Goal: Task Accomplishment & Management: Manage account settings

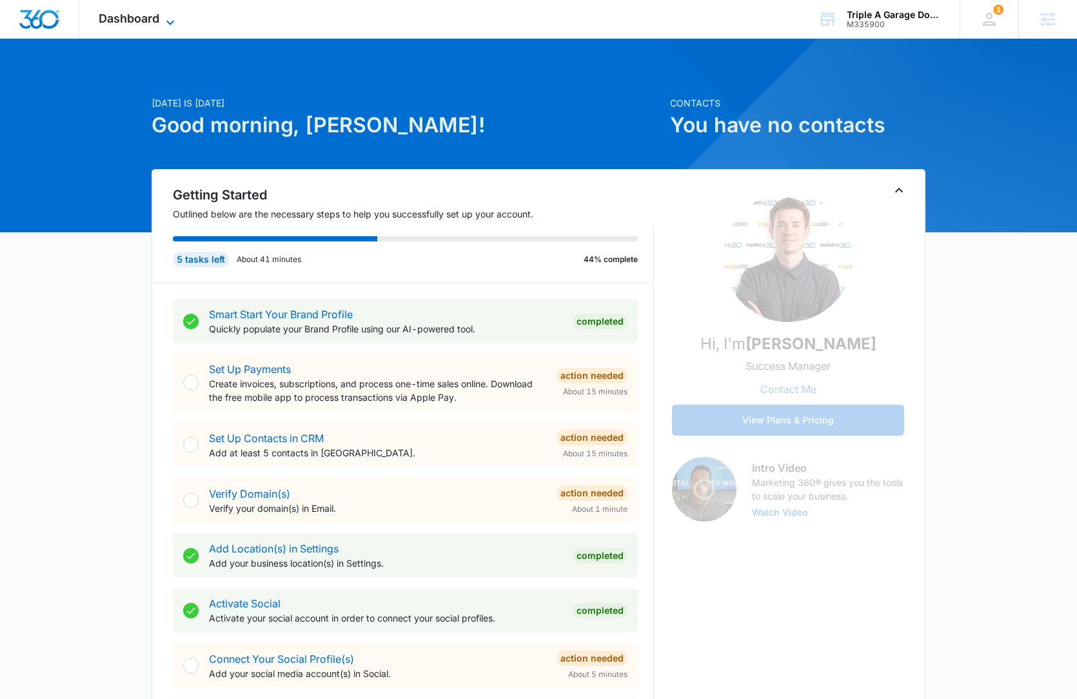
click at [126, 18] on span "Dashboard" at bounding box center [129, 19] width 61 height 14
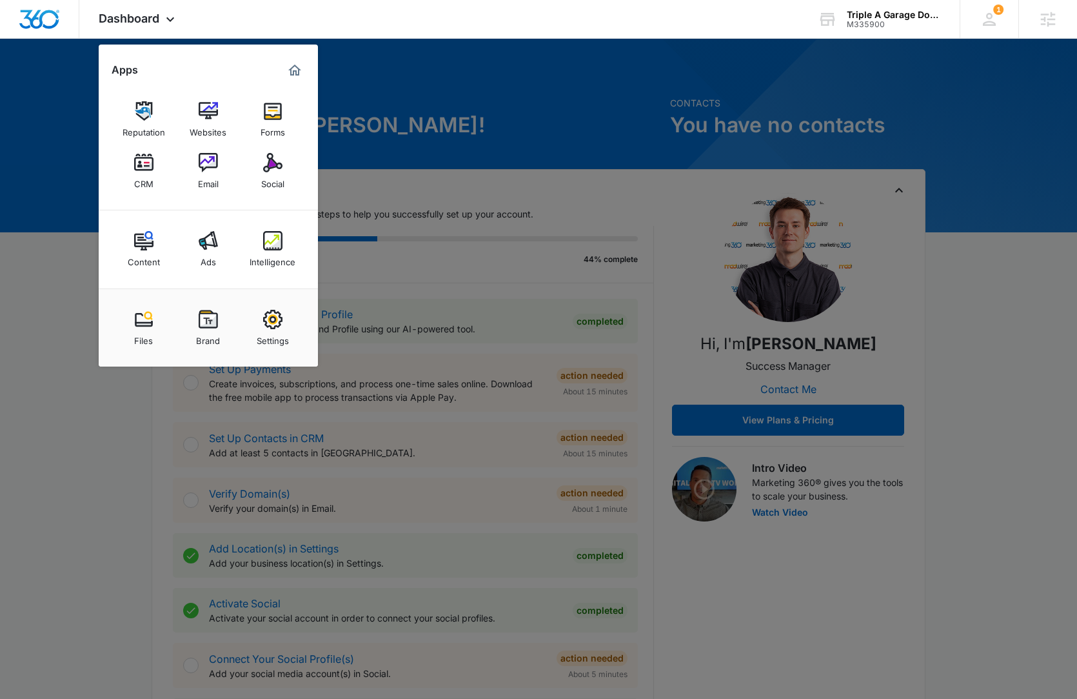
click at [452, 192] on div at bounding box center [538, 349] width 1077 height 699
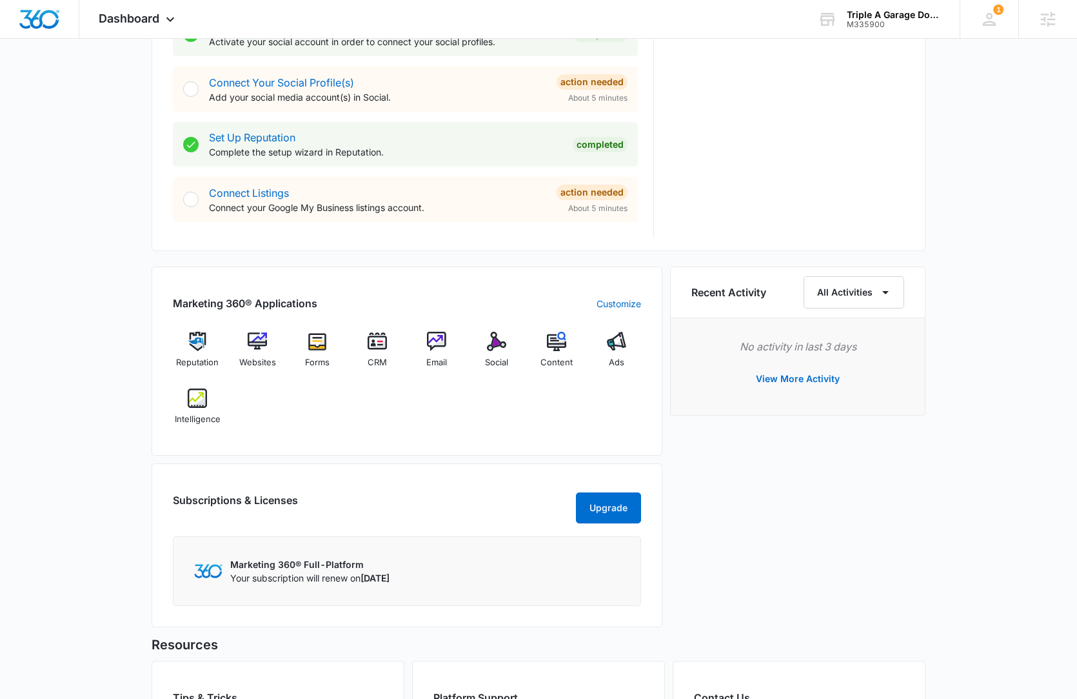
scroll to position [577, 0]
click at [196, 336] on img at bounding box center [197, 339] width 19 height 19
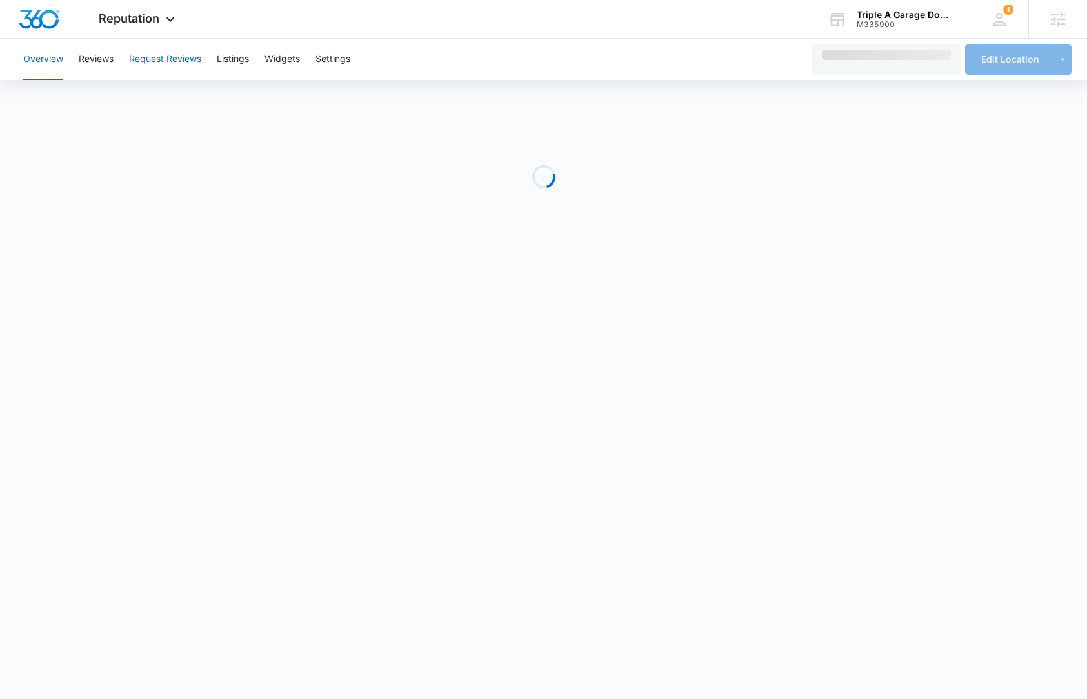
click at [178, 65] on button "Request Reviews" at bounding box center [165, 59] width 72 height 41
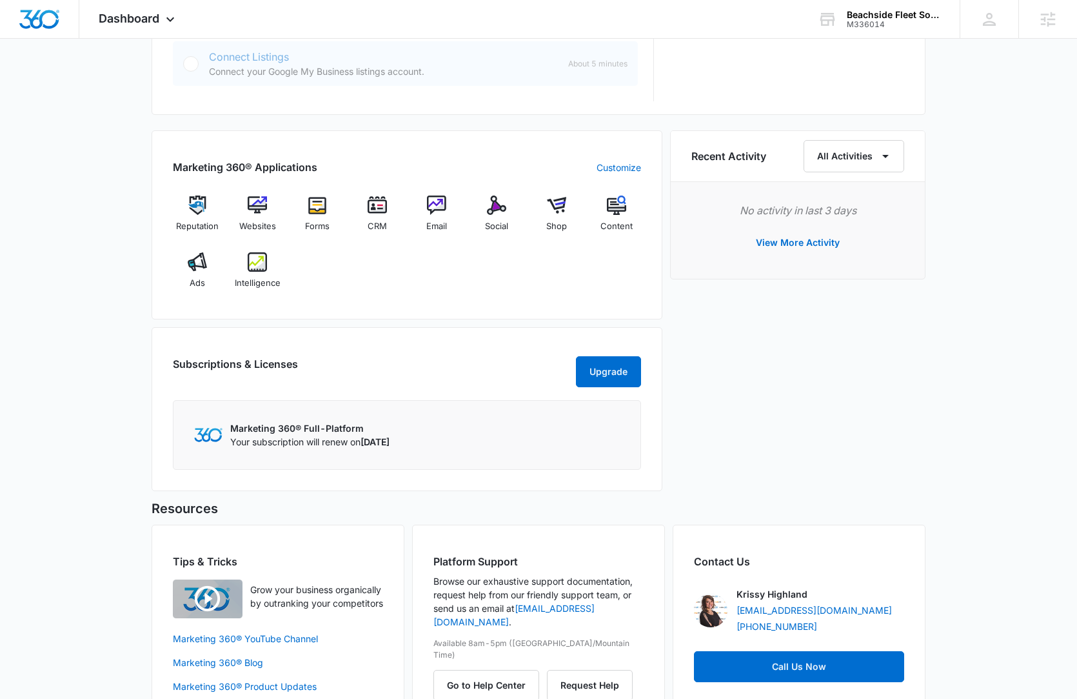
scroll to position [752, 0]
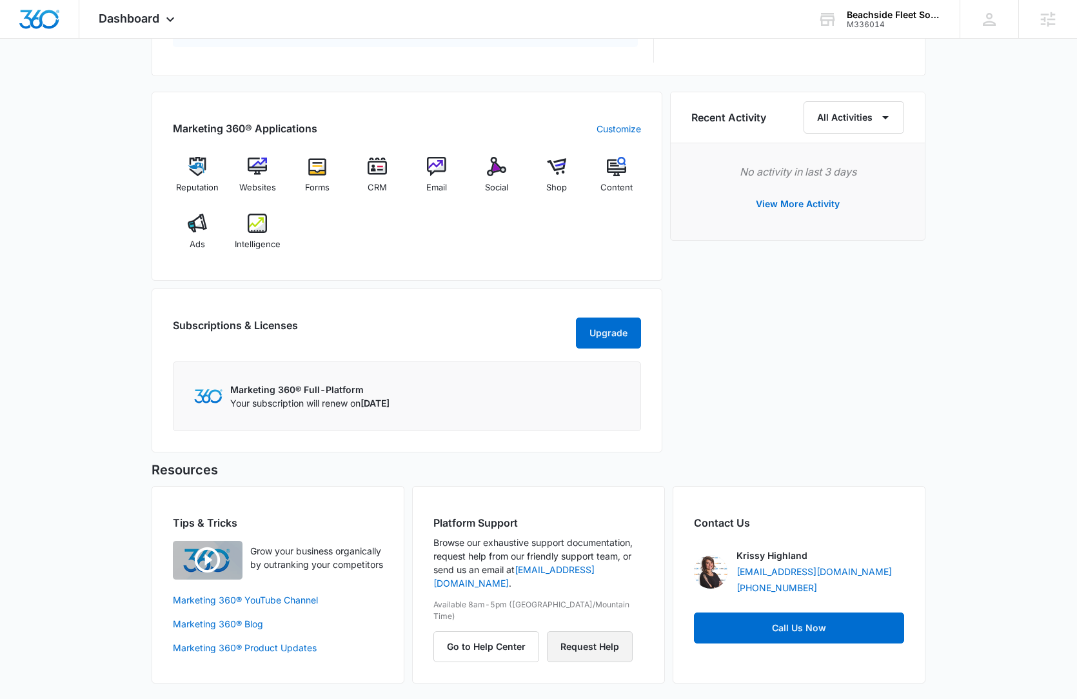
click at [581, 631] on button "Request Help" at bounding box center [590, 646] width 86 height 31
click at [155, 25] on span "Dashboard" at bounding box center [129, 19] width 61 height 14
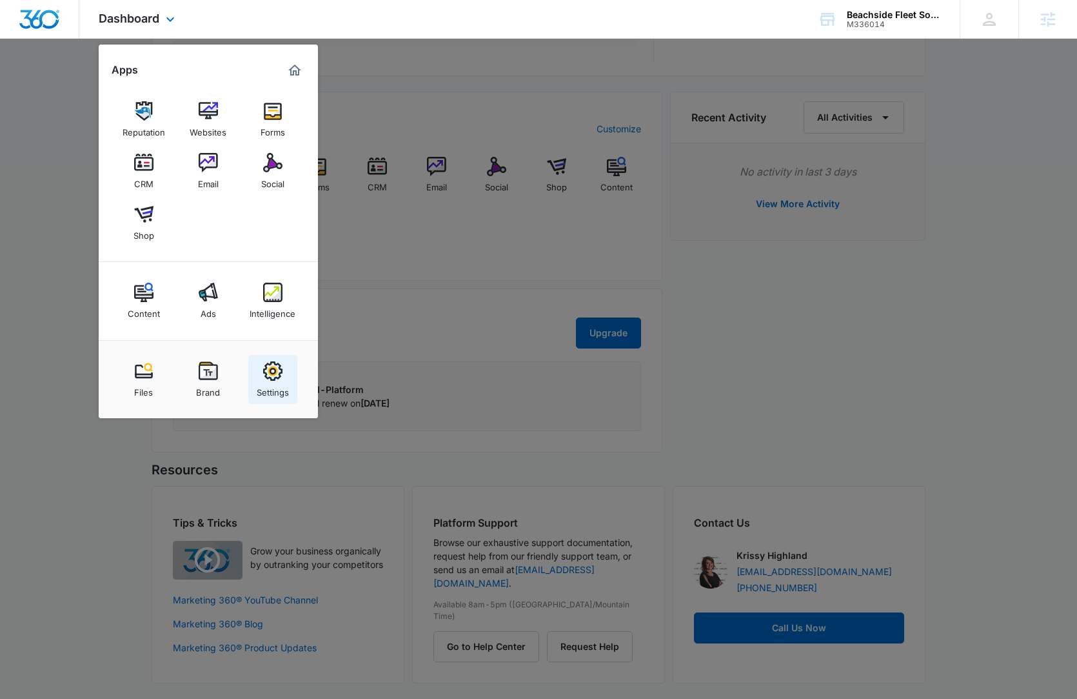
click at [268, 377] on img at bounding box center [272, 370] width 19 height 19
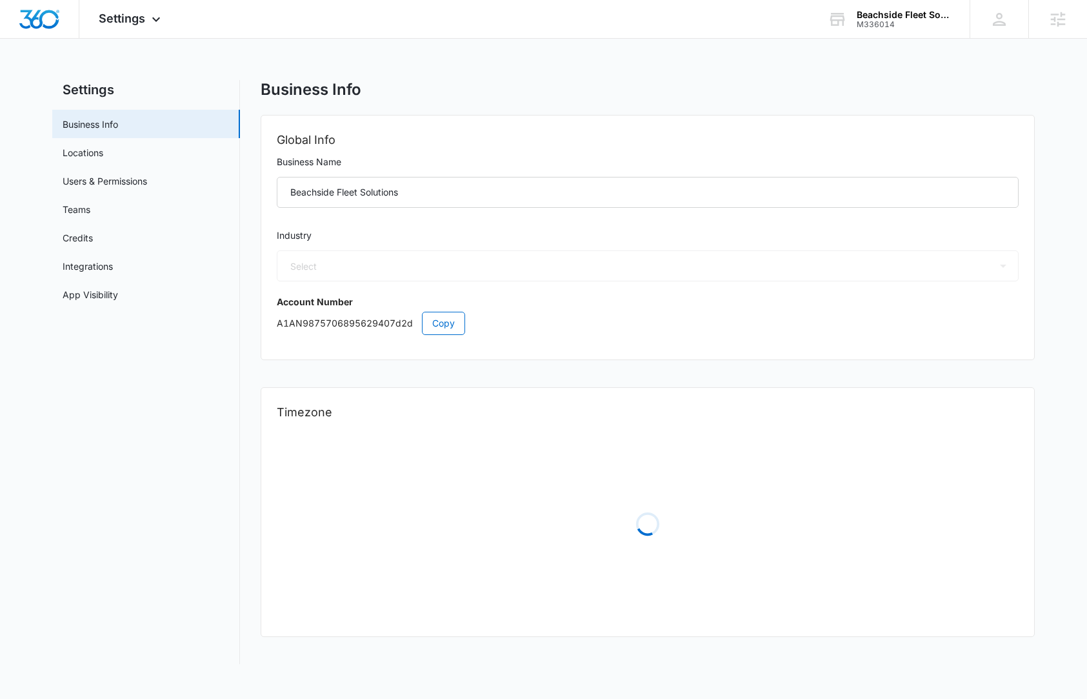
select select "US"
select select "America/Denver"
select select "12"
click at [118, 292] on link "App Visibility" at bounding box center [90, 295] width 55 height 14
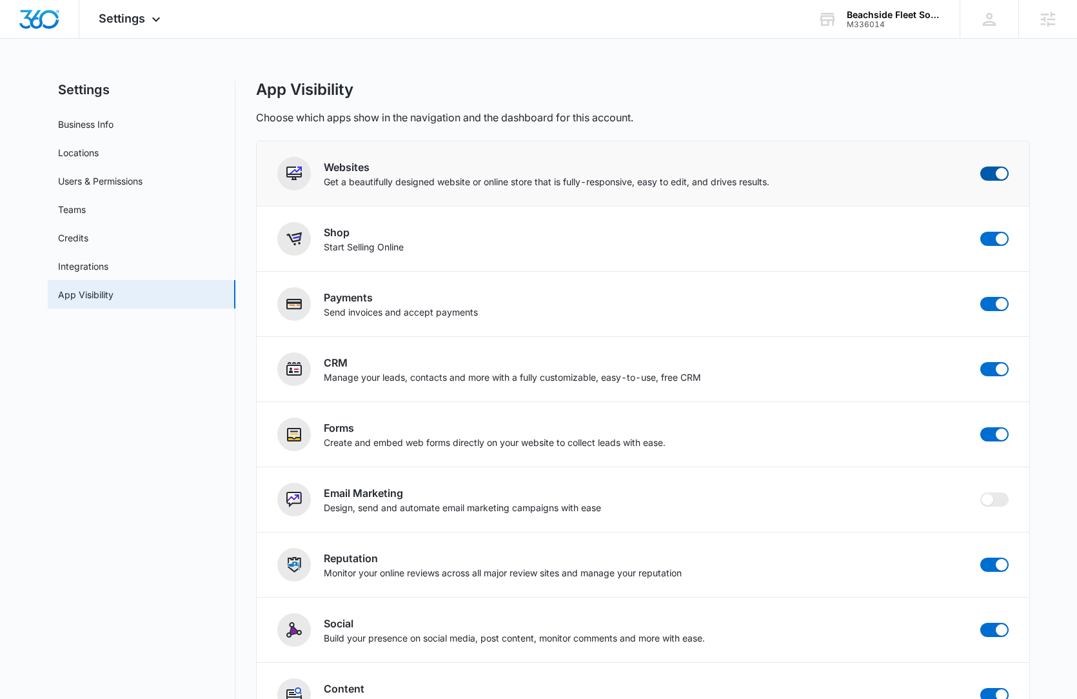
click at [993, 168] on span at bounding box center [995, 173] width 28 height 14
click at [981, 166] on input "checkbox" at bounding box center [980, 166] width 1 height 1
checkbox input "false"
click at [1001, 241] on span at bounding box center [1002, 239] width 12 height 12
click at [981, 232] on input "checkbox" at bounding box center [980, 231] width 1 height 1
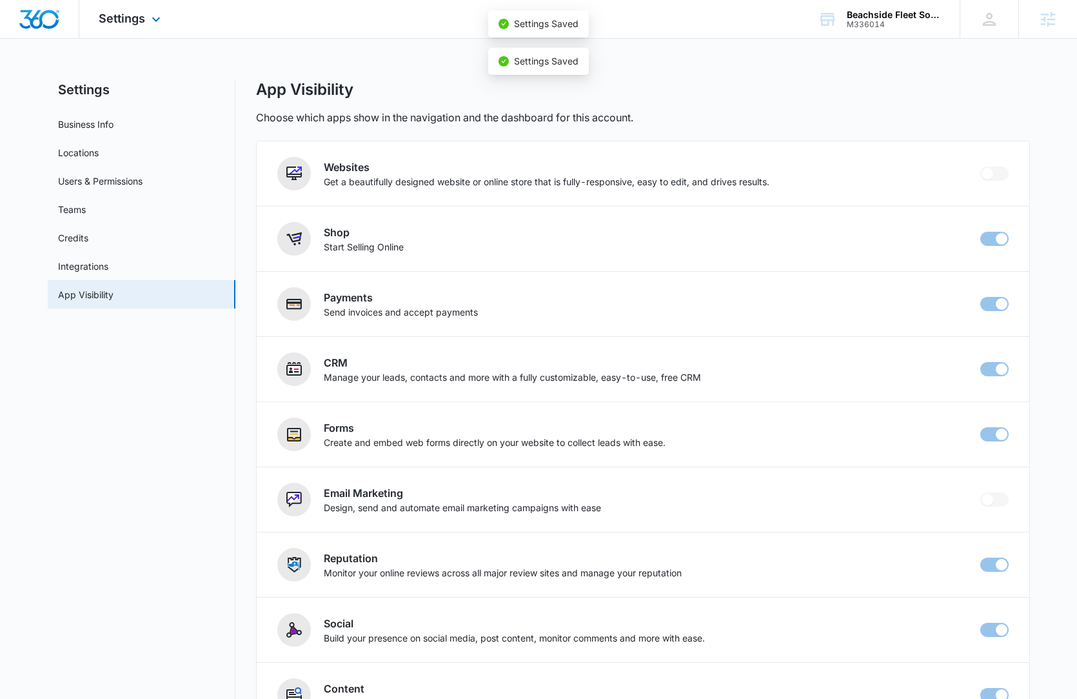
checkbox input "false"
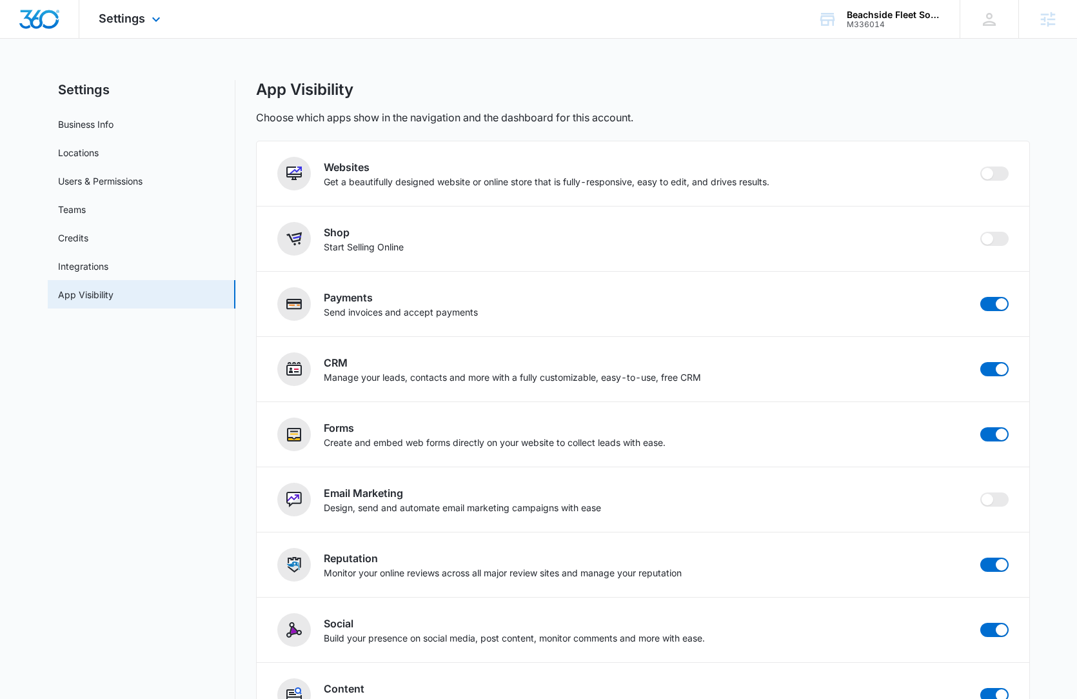
click at [38, 17] on img "Dashboard" at bounding box center [39, 19] width 41 height 19
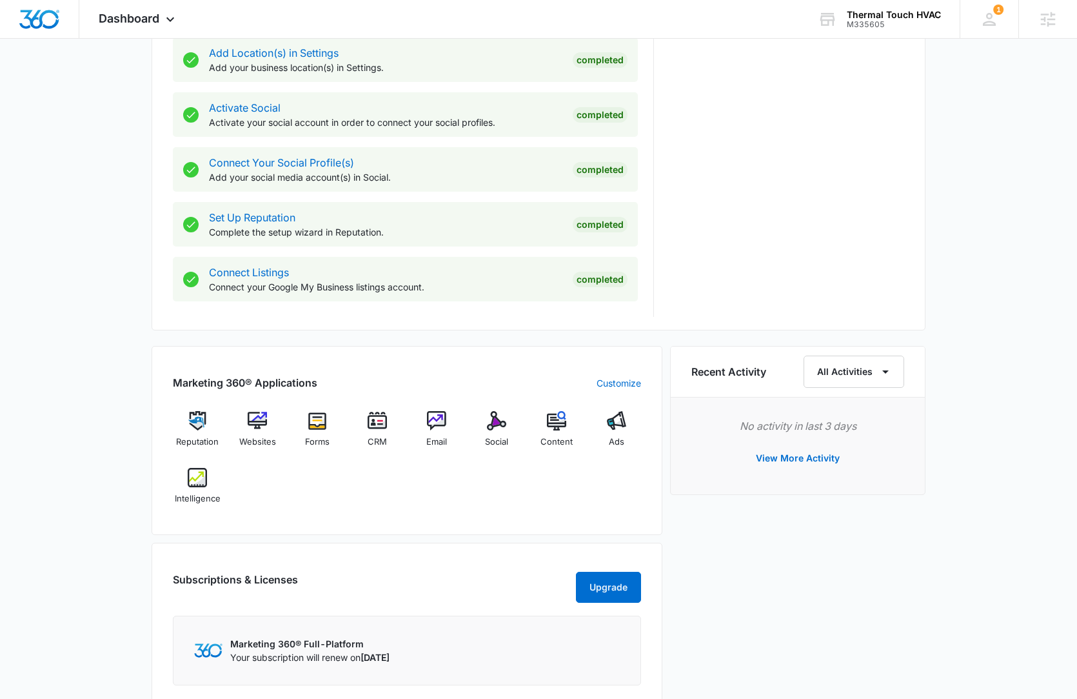
scroll to position [556, 0]
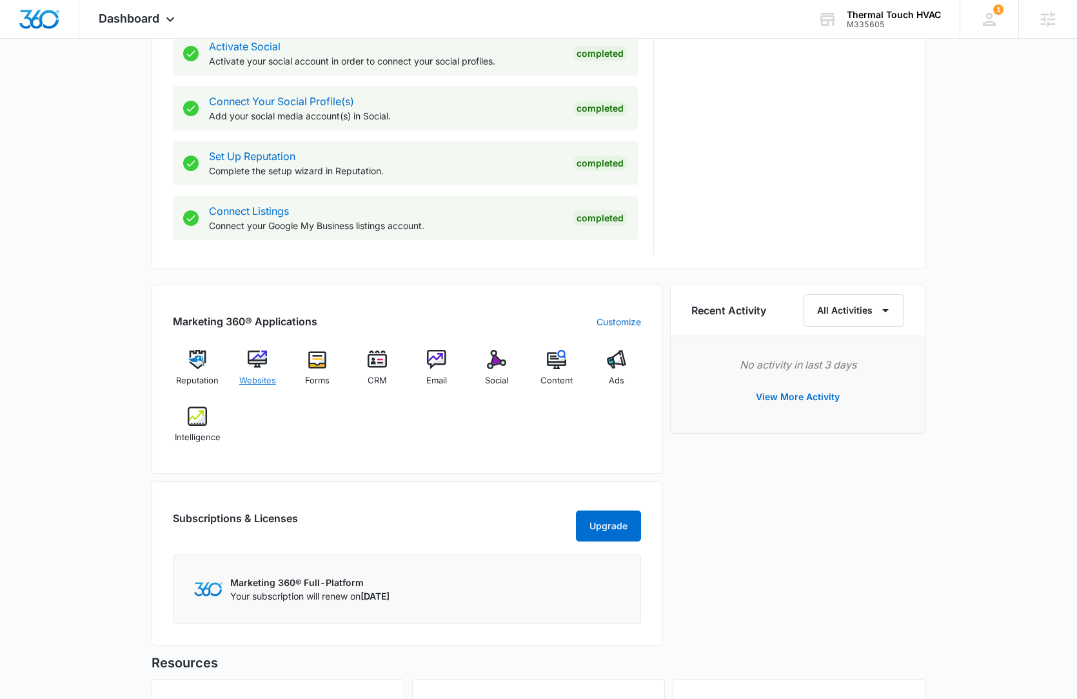
click at [264, 360] on img at bounding box center [257, 359] width 19 height 19
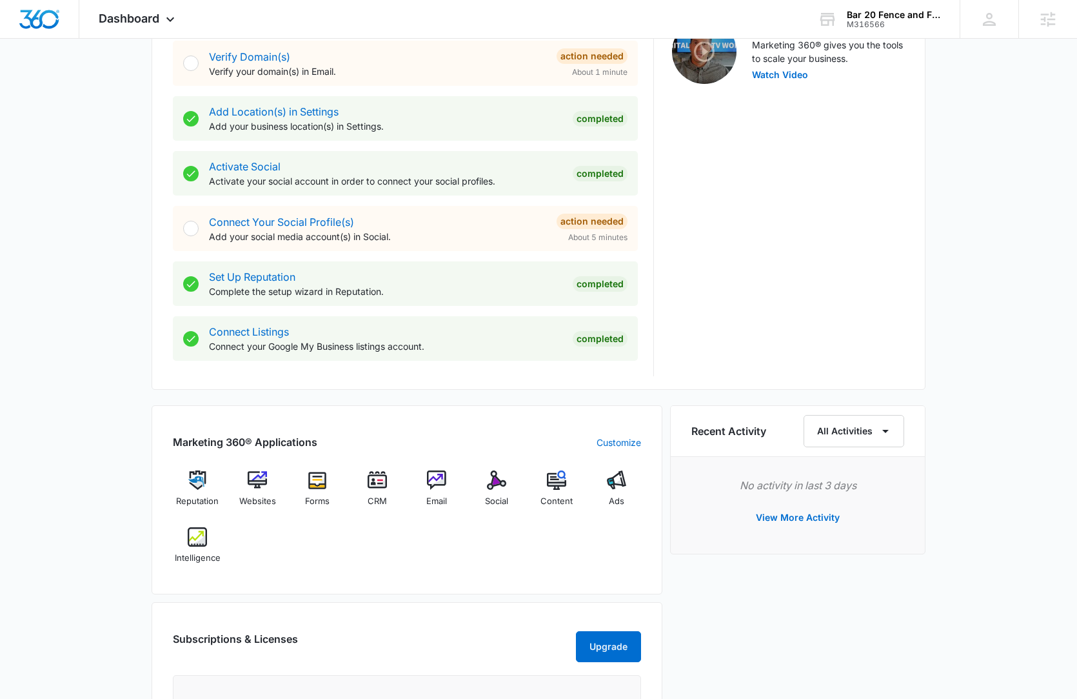
scroll to position [456, 0]
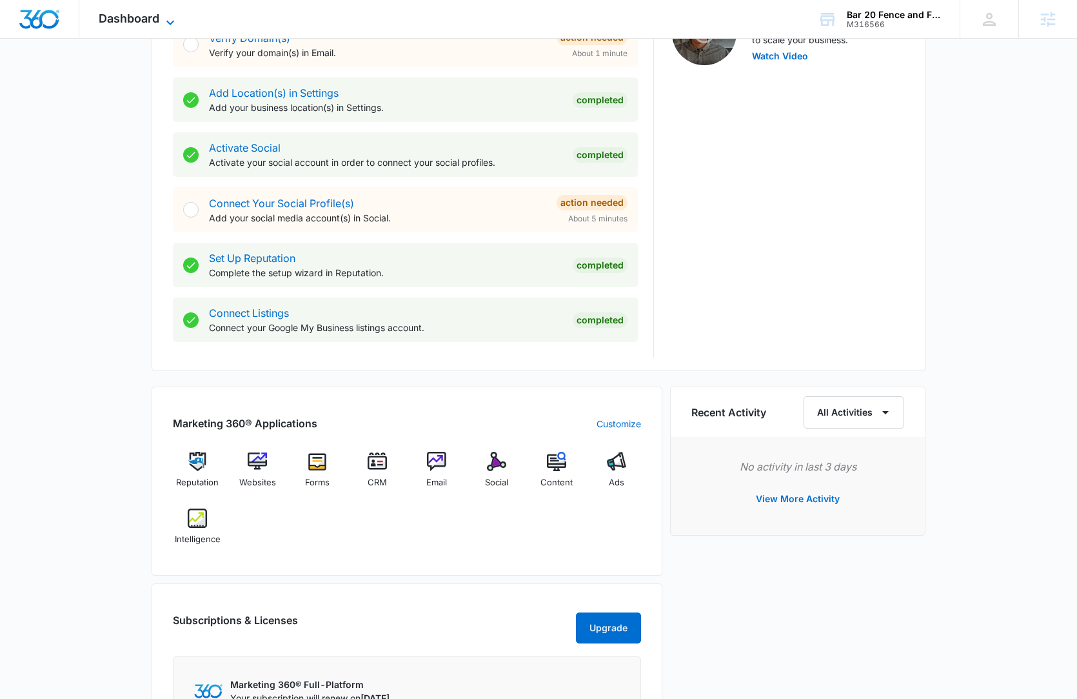
click at [114, 25] on span "Dashboard" at bounding box center [129, 19] width 61 height 14
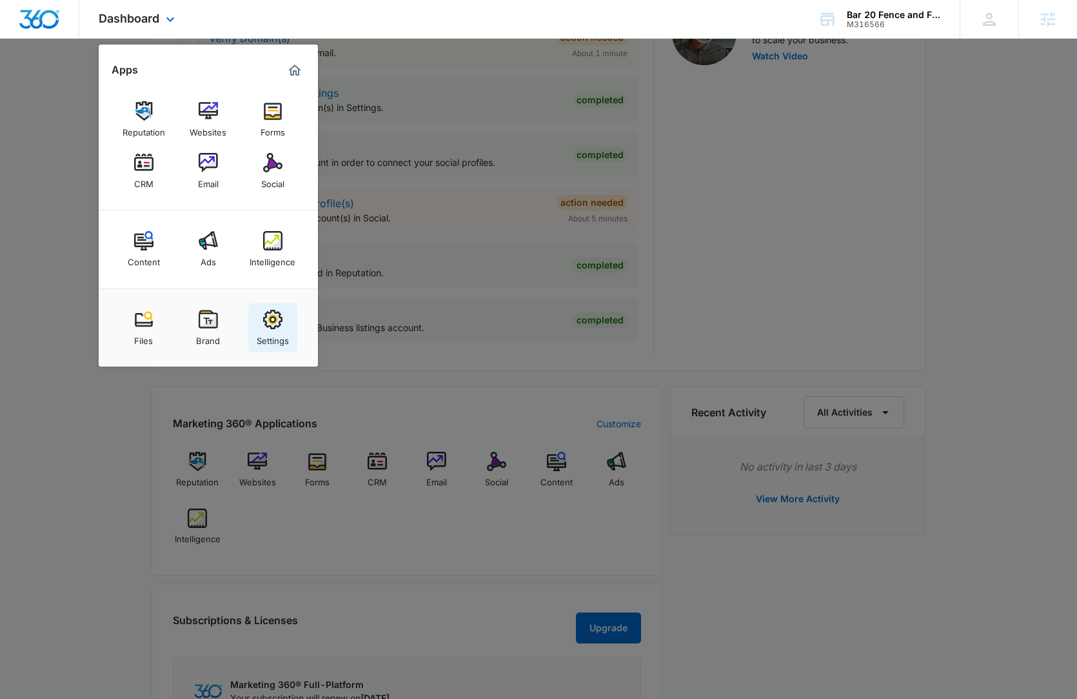
click at [270, 330] on div "Settings" at bounding box center [273, 337] width 32 height 17
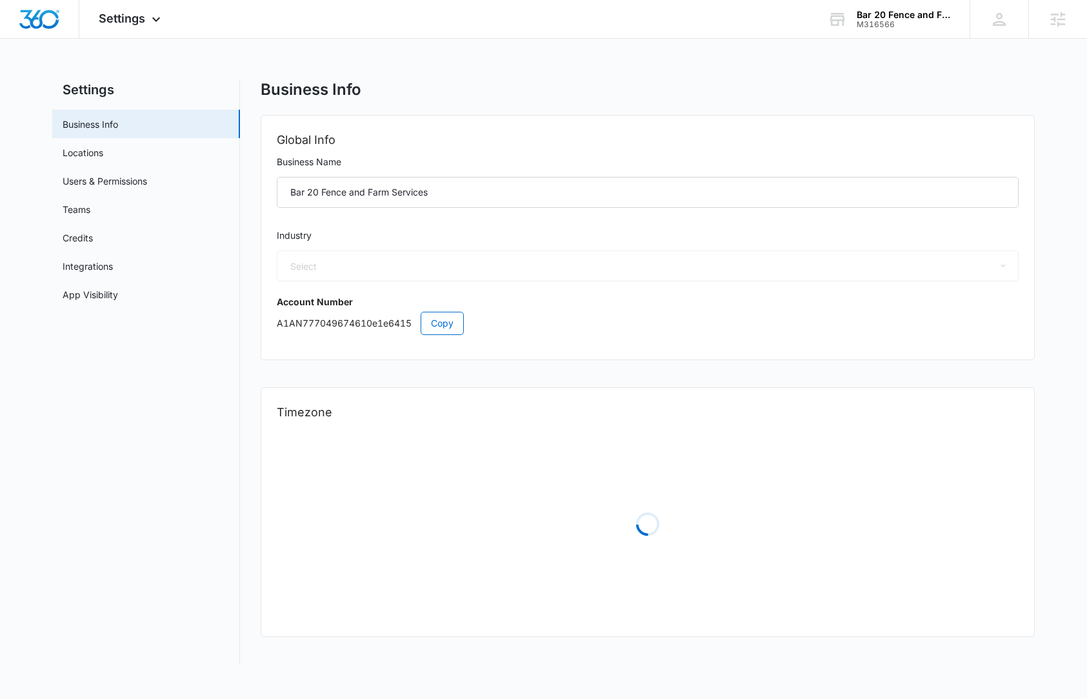
select select "52"
select select "US"
select select "America/New_York"
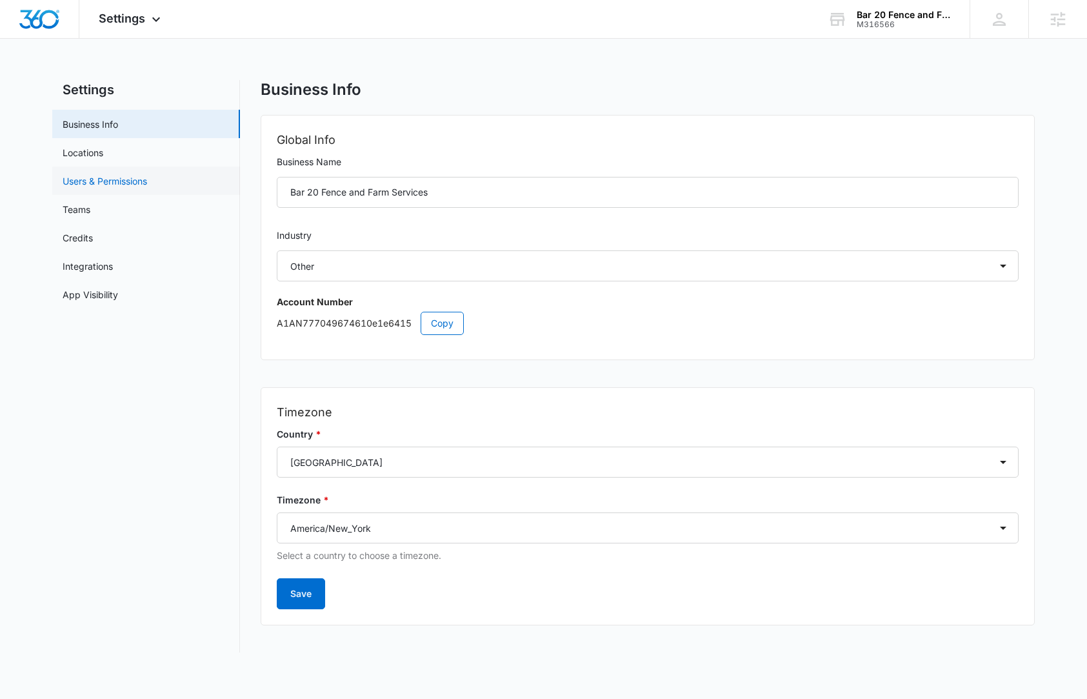
click at [121, 180] on link "Users & Permissions" at bounding box center [105, 181] width 85 height 14
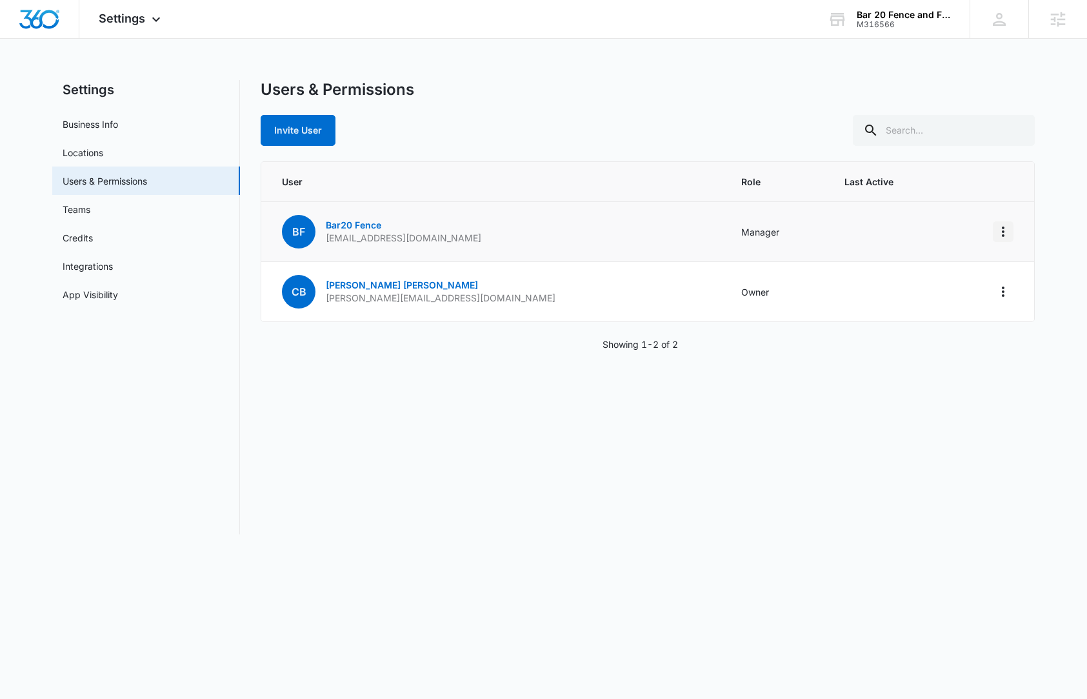
click at [999, 228] on icon "Actions" at bounding box center [1002, 231] width 15 height 15
click at [54, 23] on img "Dashboard" at bounding box center [39, 19] width 41 height 19
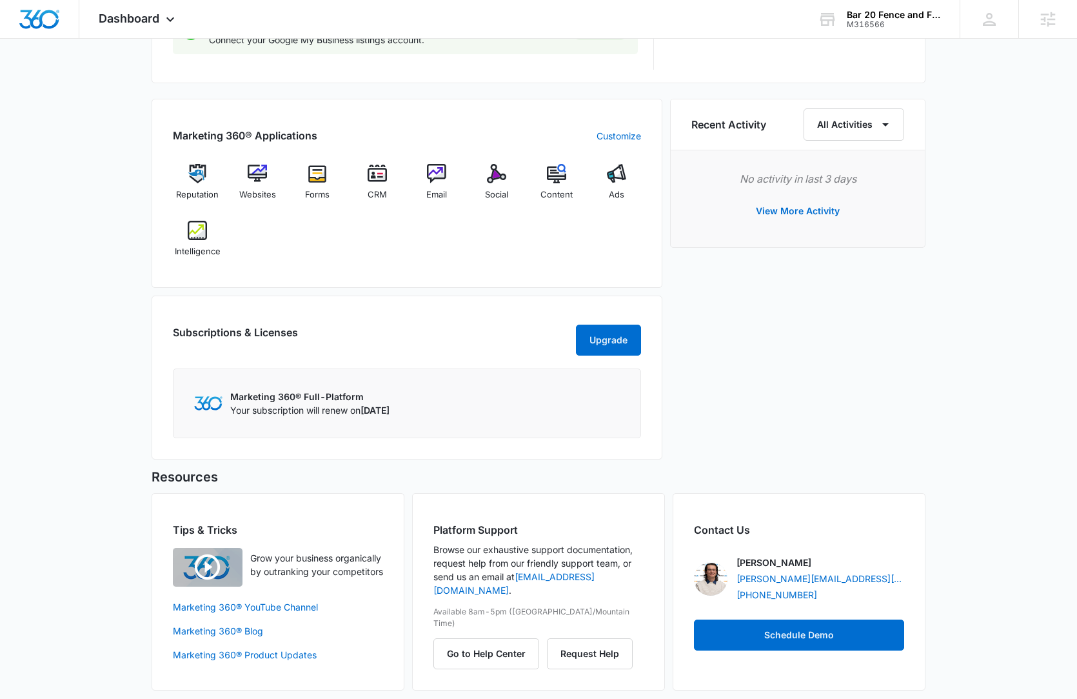
scroll to position [751, 0]
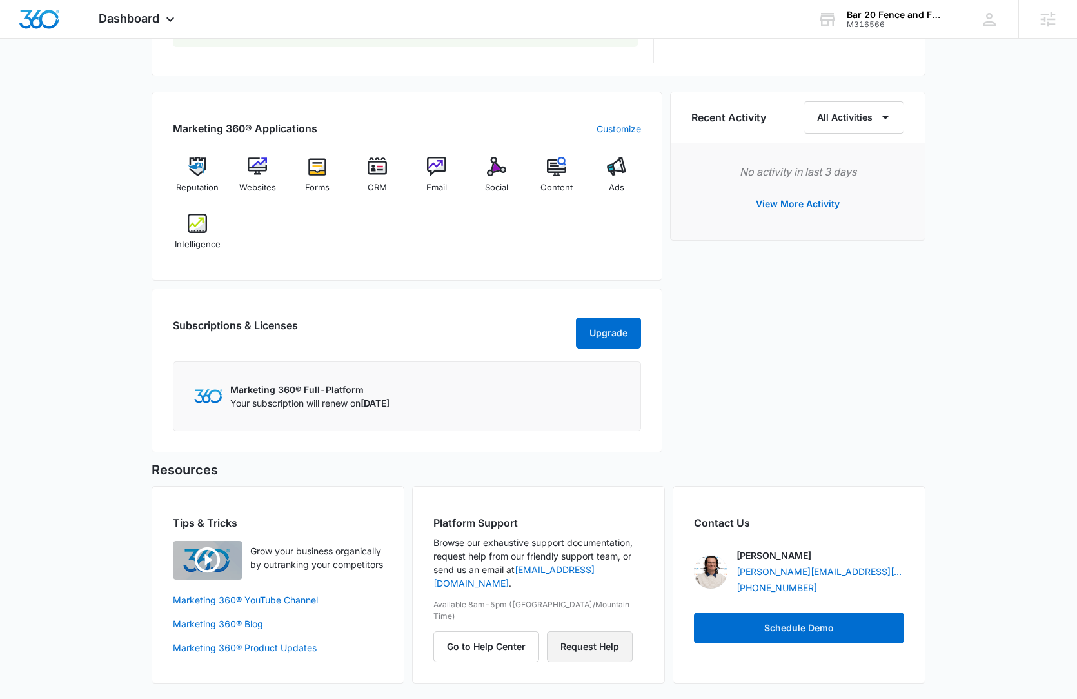
click at [607, 631] on button "Request Help" at bounding box center [590, 646] width 86 height 31
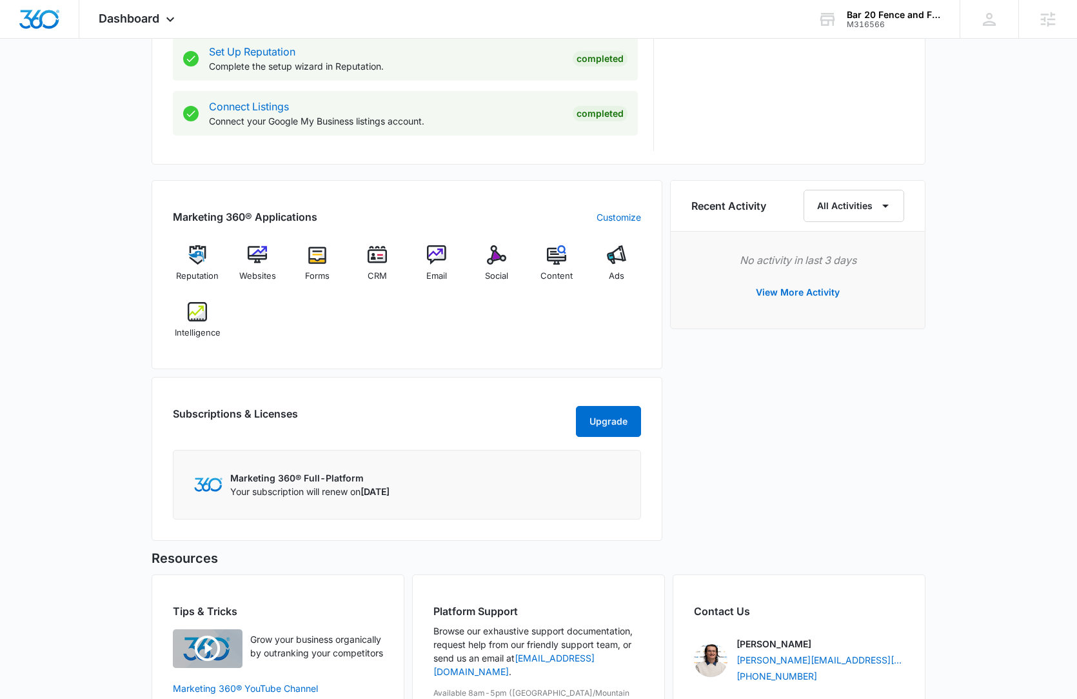
scroll to position [668, 0]
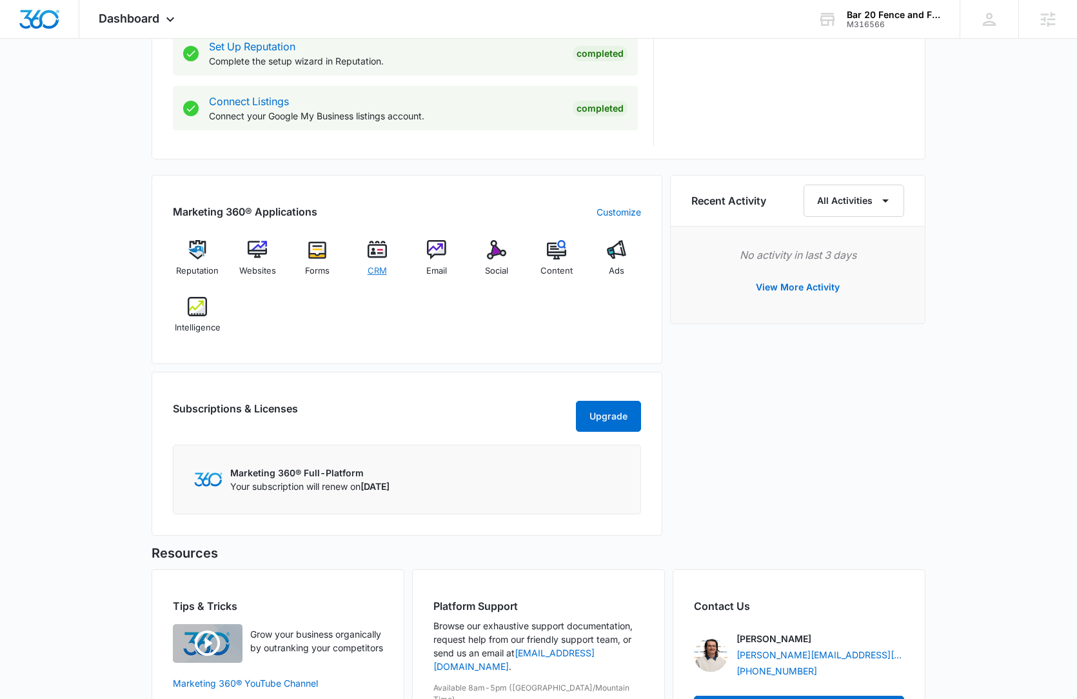
click at [374, 259] on div "CRM" at bounding box center [377, 263] width 50 height 46
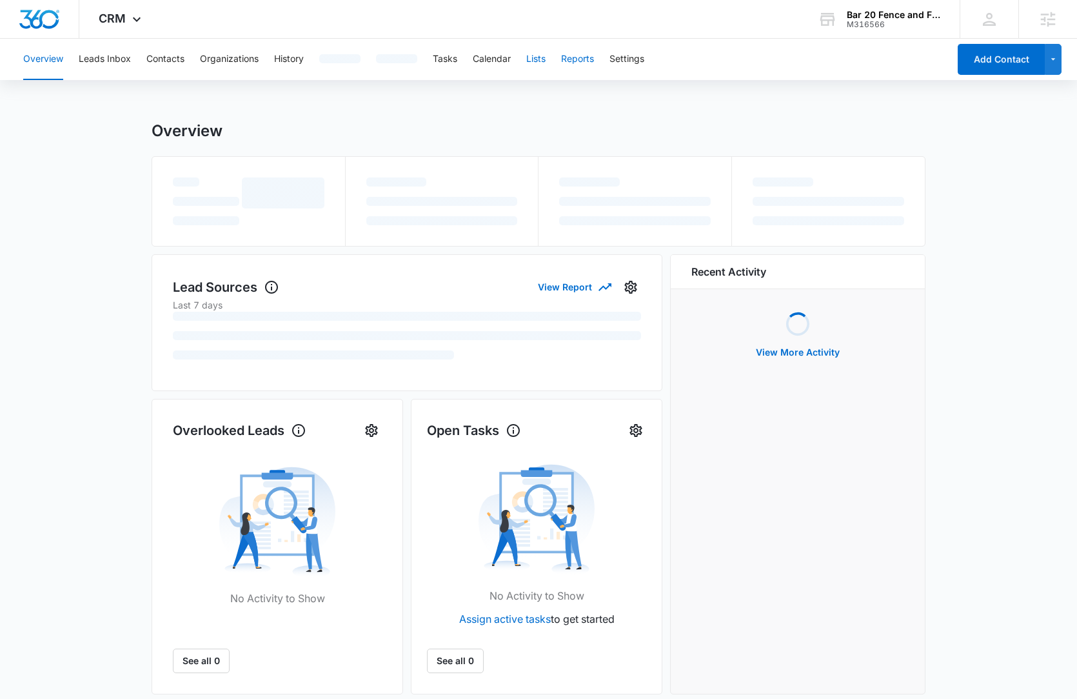
click at [561, 62] on button "Reports" at bounding box center [577, 59] width 33 height 41
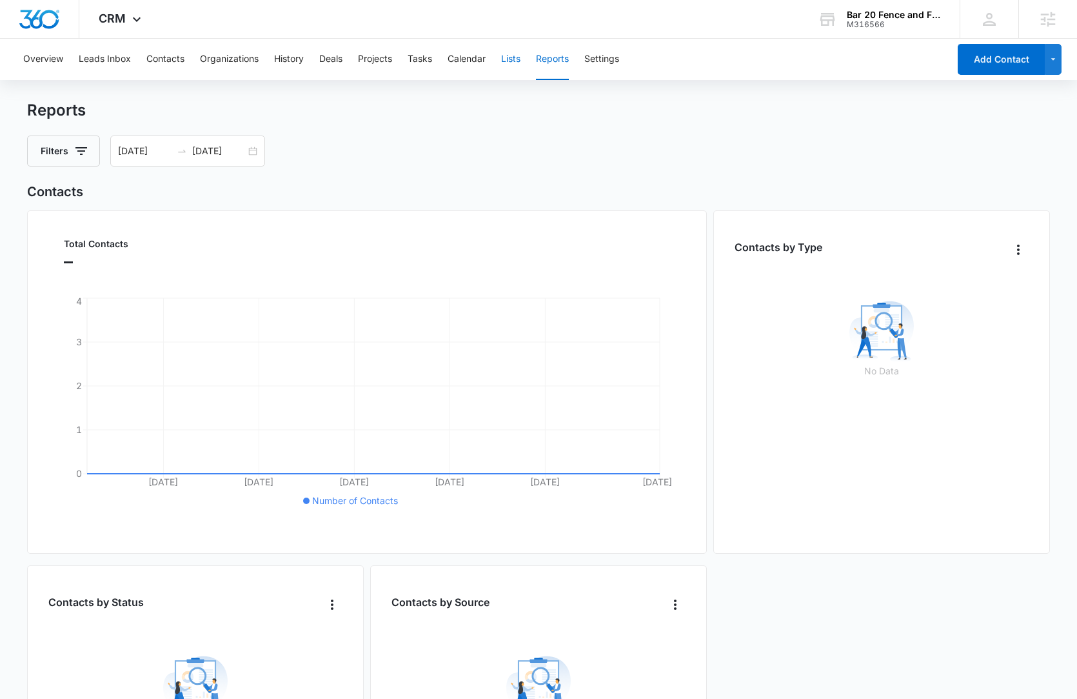
click at [508, 63] on button "Lists" at bounding box center [510, 59] width 19 height 41
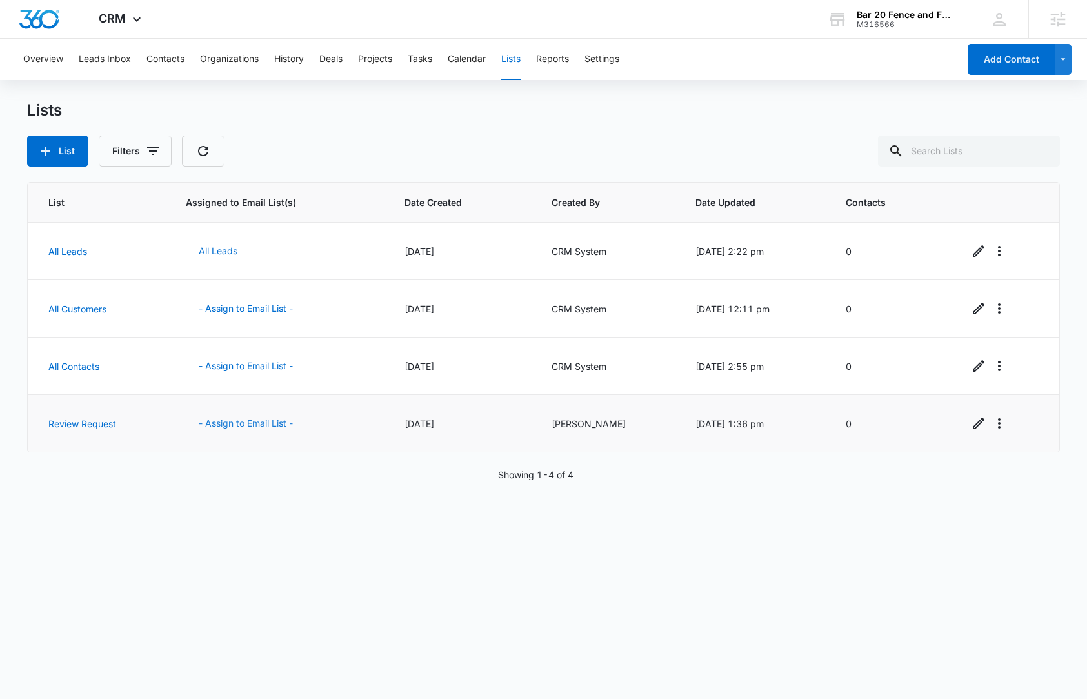
click at [254, 426] on button "- Assign to Email List -" at bounding box center [246, 423] width 120 height 31
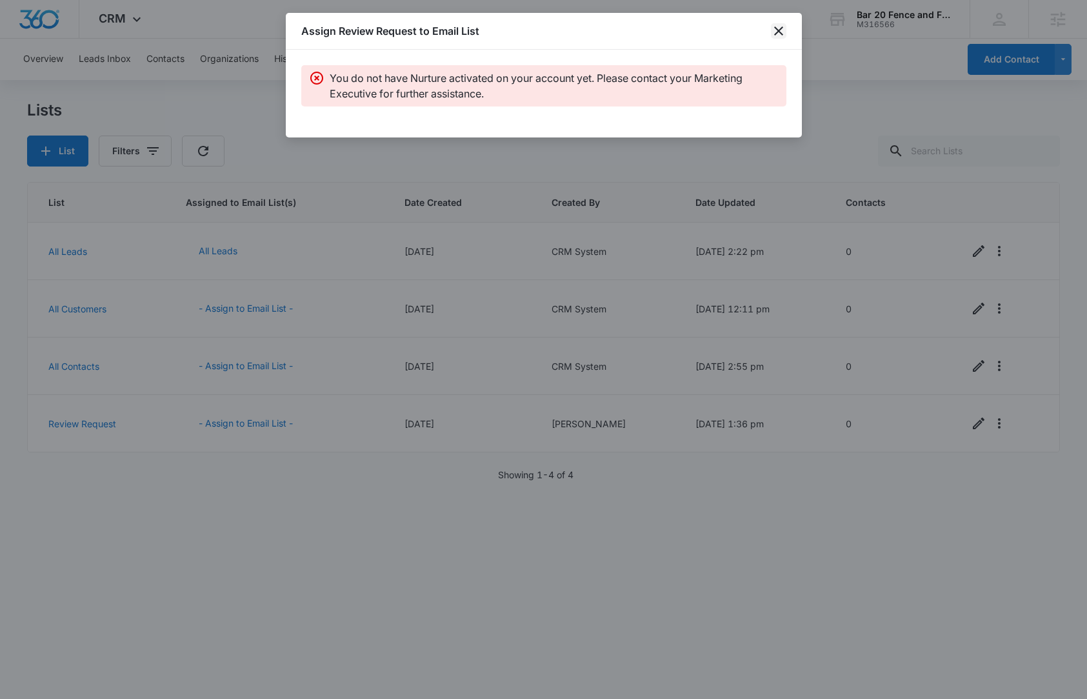
click at [777, 30] on icon "close" at bounding box center [778, 30] width 9 height 9
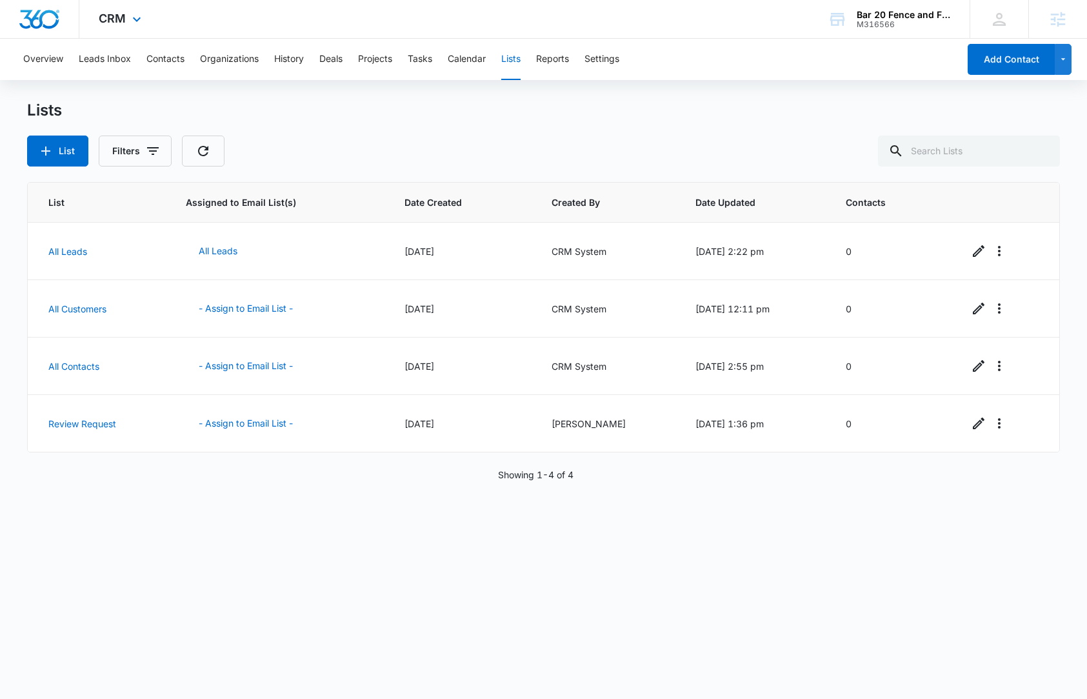
click at [39, 24] on img "Dashboard" at bounding box center [39, 19] width 41 height 19
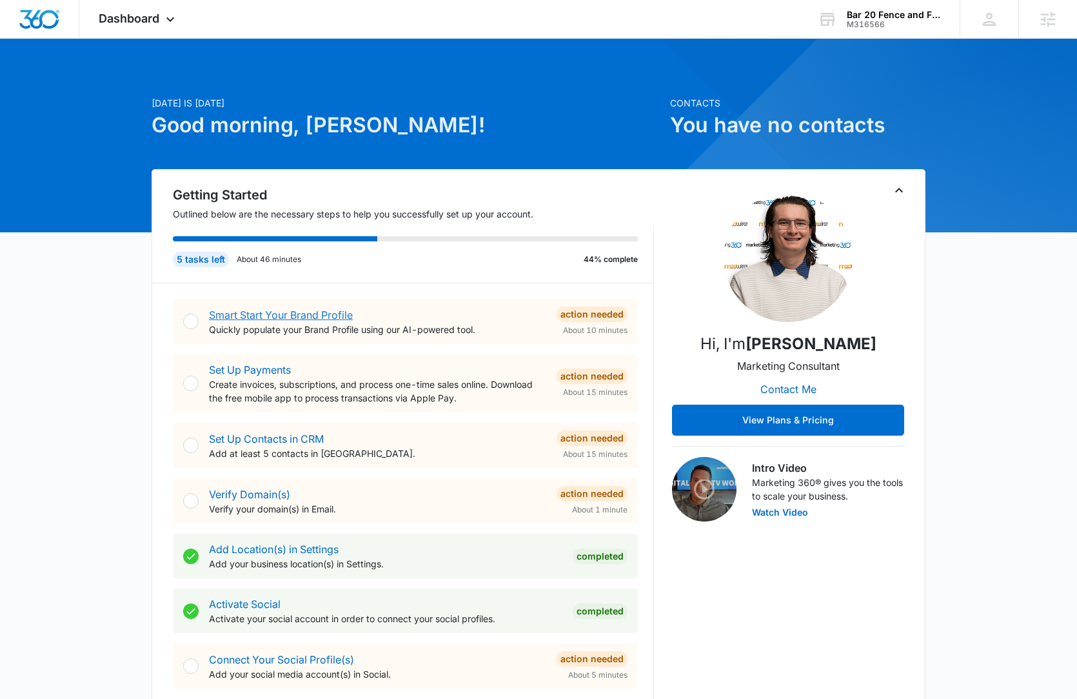
click at [286, 314] on link "Smart Start Your Brand Profile" at bounding box center [281, 314] width 144 height 13
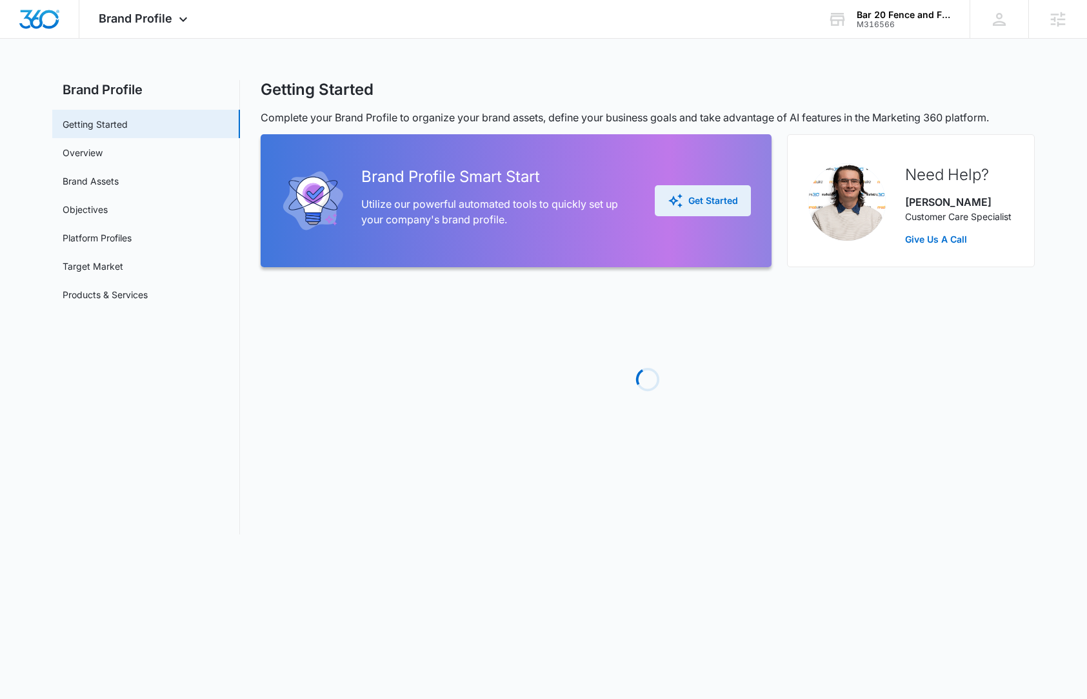
click at [692, 212] on button "Get Started" at bounding box center [703, 200] width 96 height 31
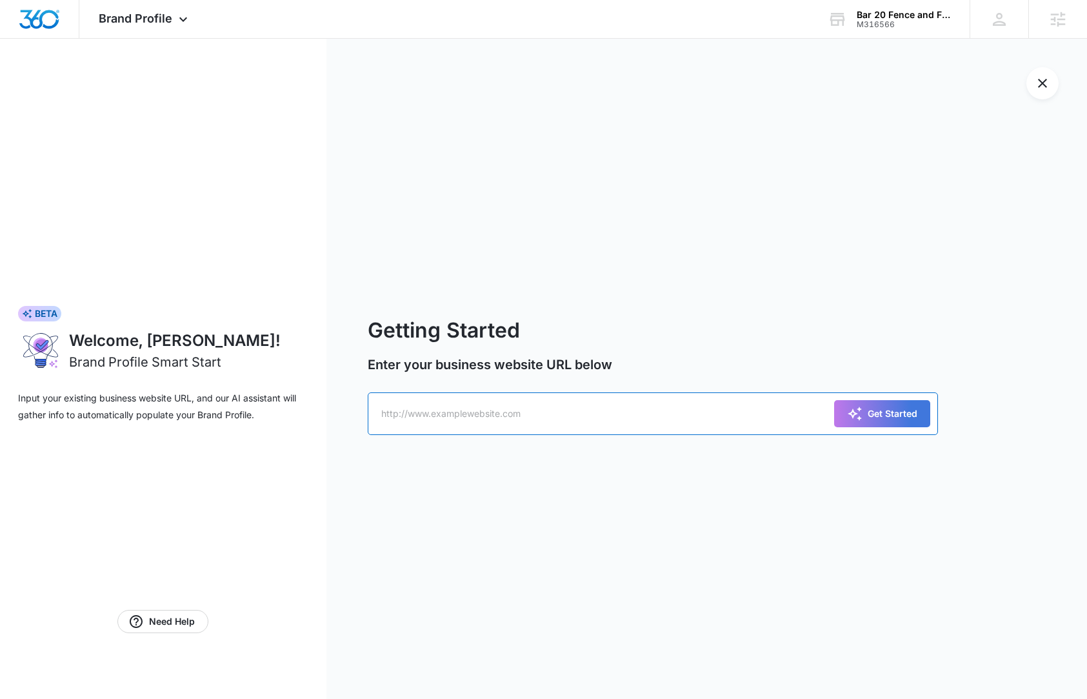
click at [452, 425] on input "text" at bounding box center [653, 413] width 571 height 43
paste input "https://m316566bar20fenceandfarmservices.mywebsites360.com/"
type input "https://m316566bar20fenceandfarmservices.mywebsites360.com/"
click at [881, 421] on button "Get Started" at bounding box center [882, 413] width 96 height 27
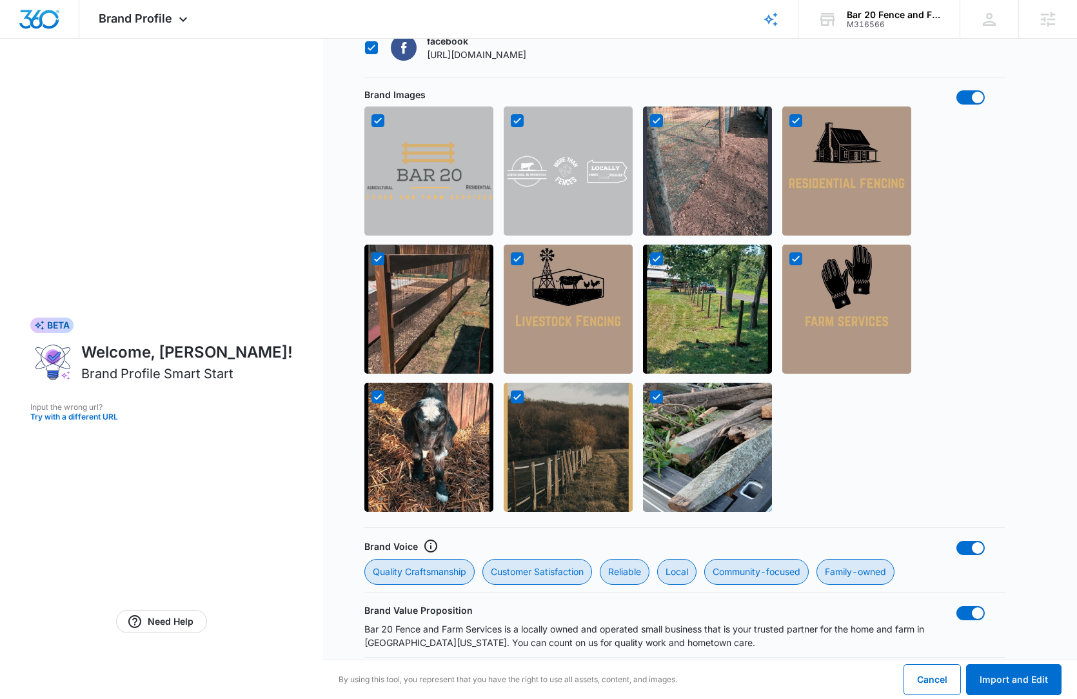
scroll to position [899, 0]
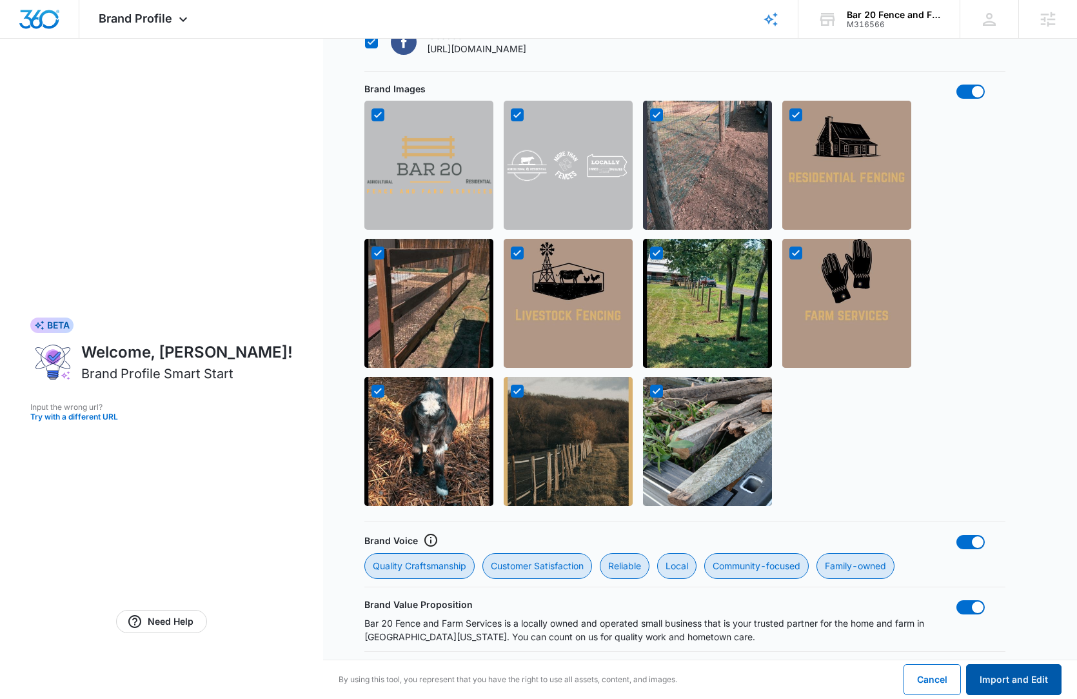
click at [1017, 678] on button "Import and Edit" at bounding box center [1013, 679] width 95 height 31
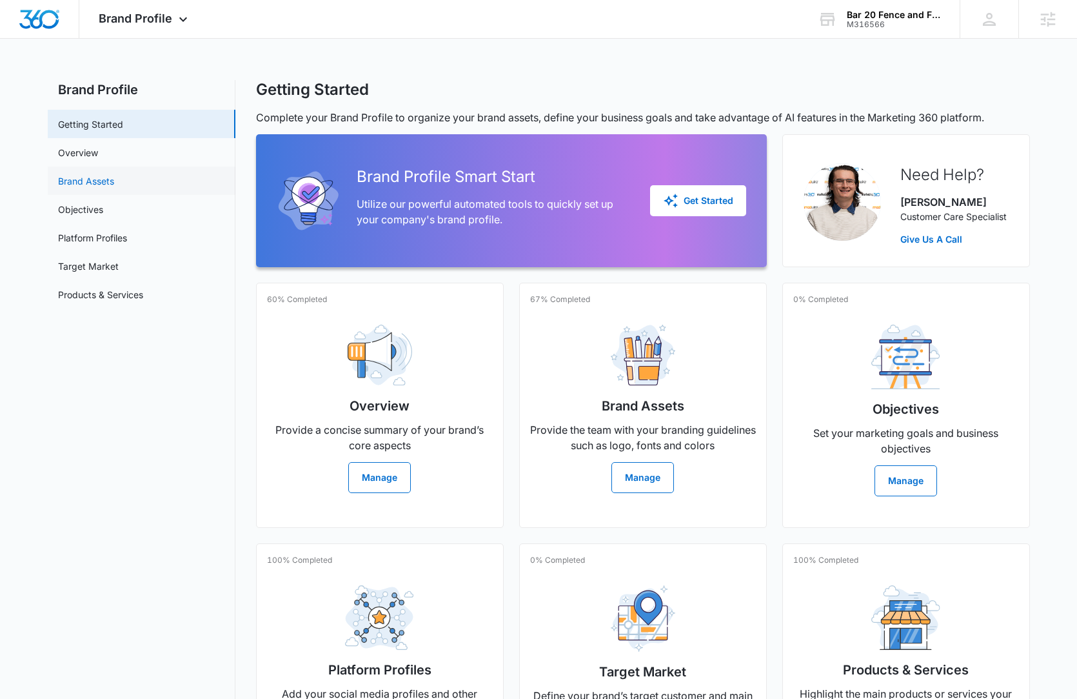
click at [108, 179] on link "Brand Assets" at bounding box center [86, 181] width 56 height 14
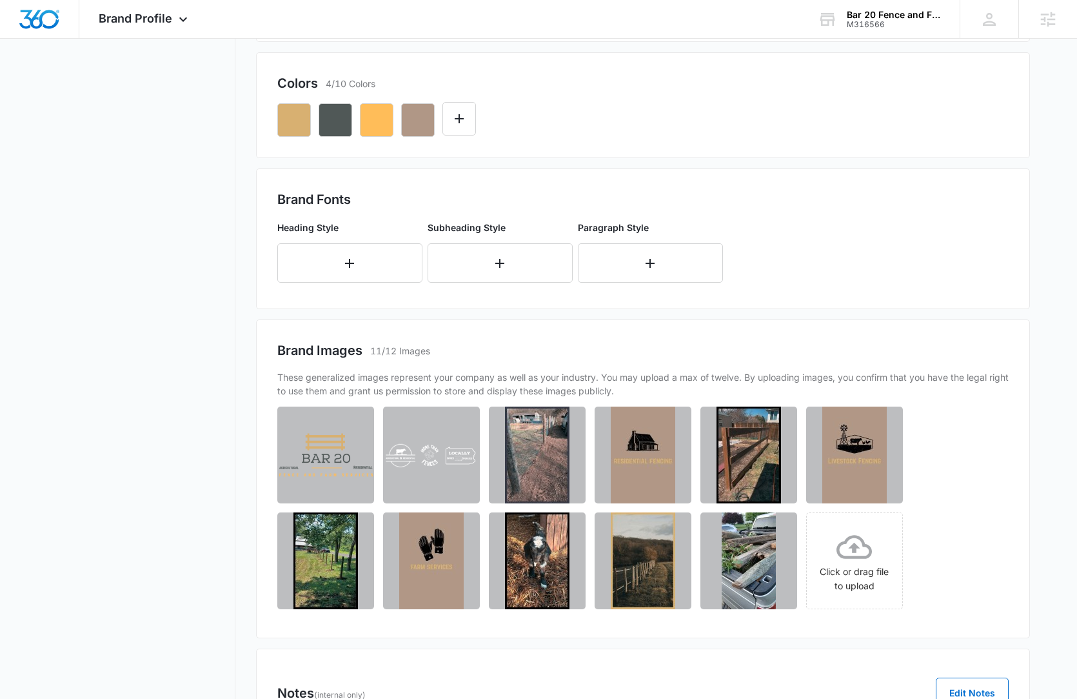
scroll to position [329, 0]
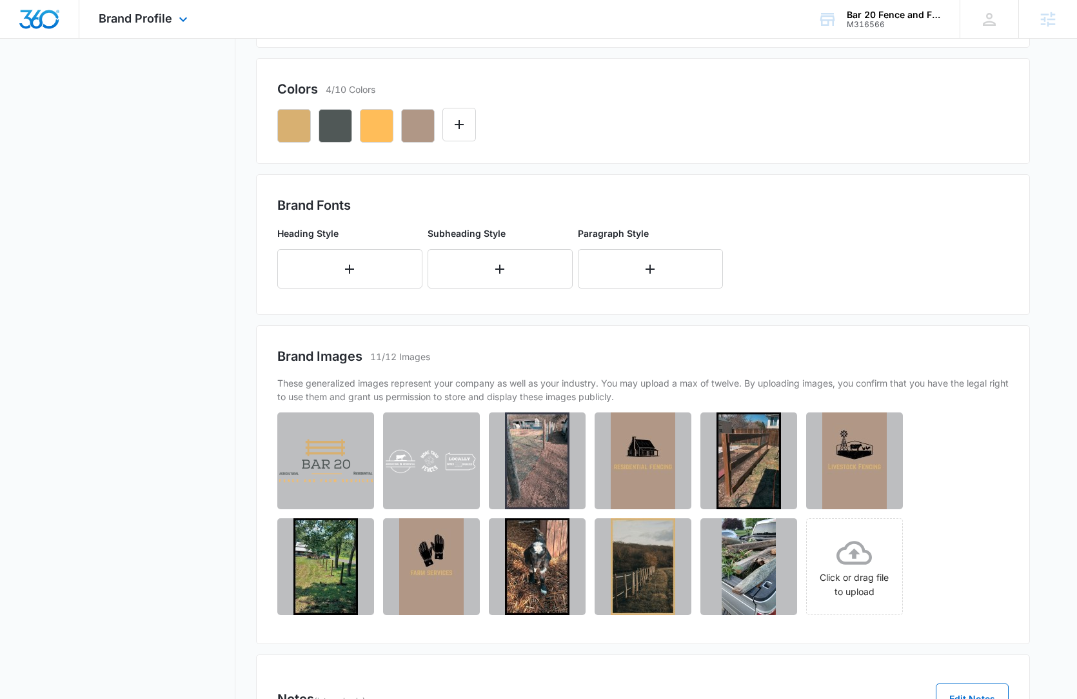
click at [150, 30] on div "Brand Profile Apps Reputation Websites Forms CRM Email Social Content Ads Intel…" at bounding box center [144, 19] width 131 height 38
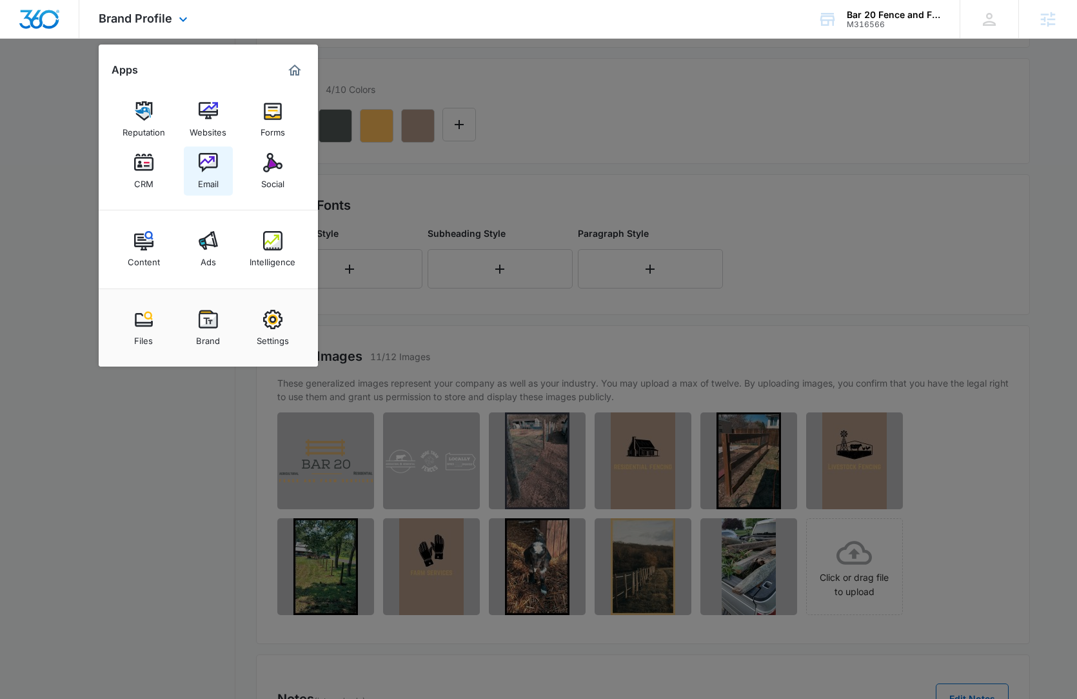
click at [213, 169] on img at bounding box center [208, 162] width 19 height 19
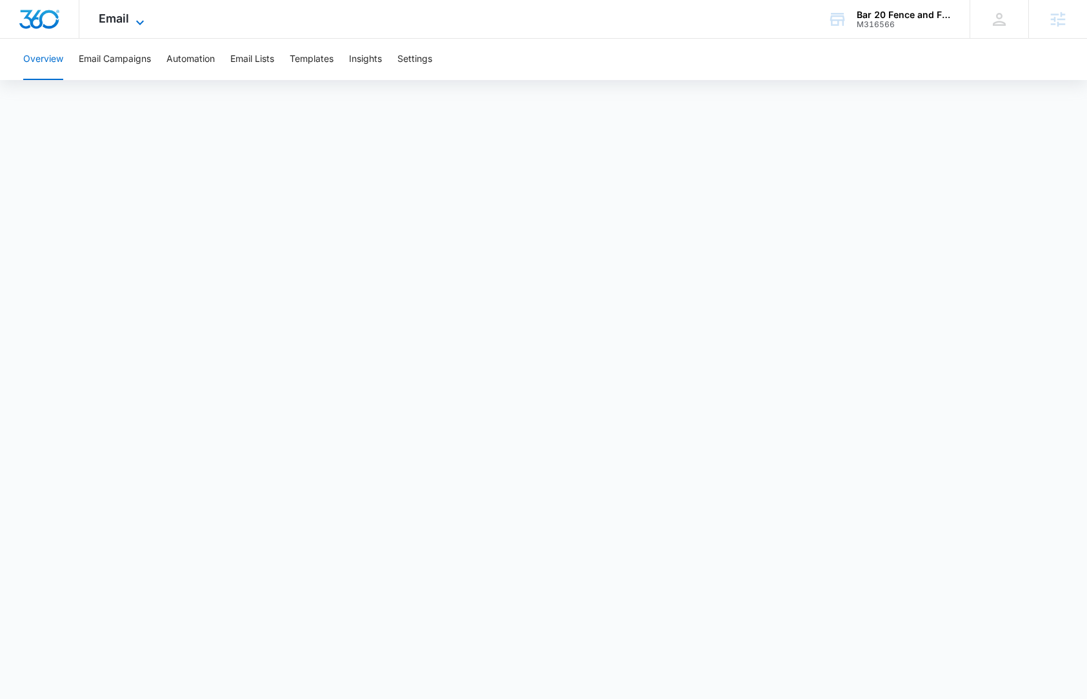
click at [120, 17] on span "Email" at bounding box center [114, 19] width 30 height 14
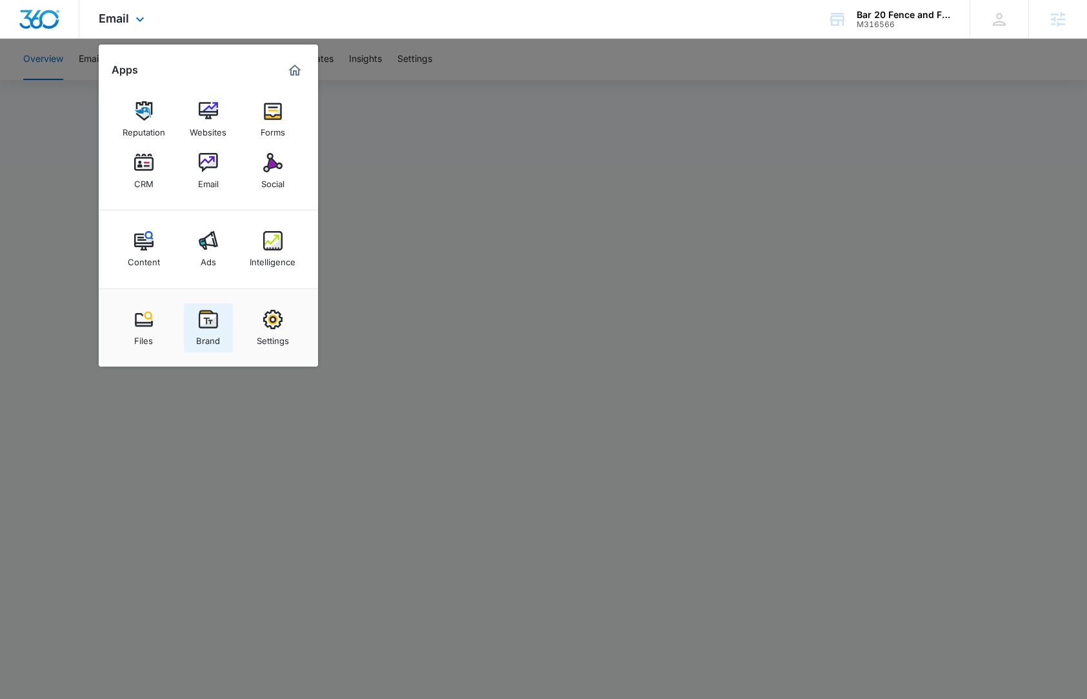
click at [210, 319] on img at bounding box center [208, 319] width 19 height 19
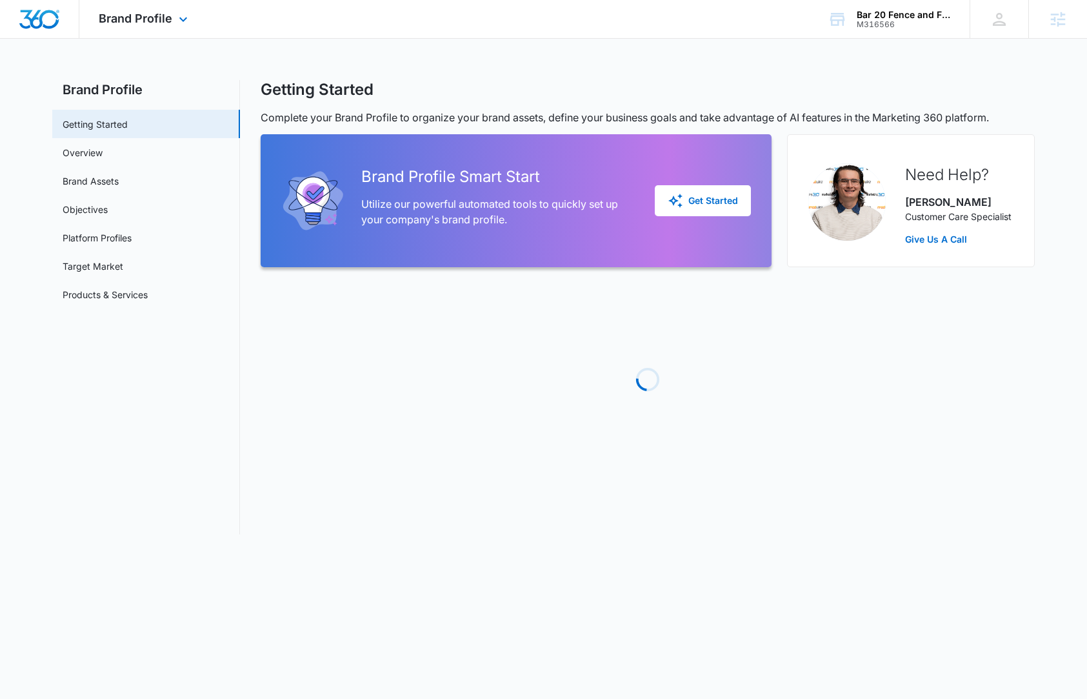
click at [158, 26] on div "Brand Profile Apps Reputation Websites Forms CRM Email Social Content Ads Intel…" at bounding box center [144, 19] width 131 height 38
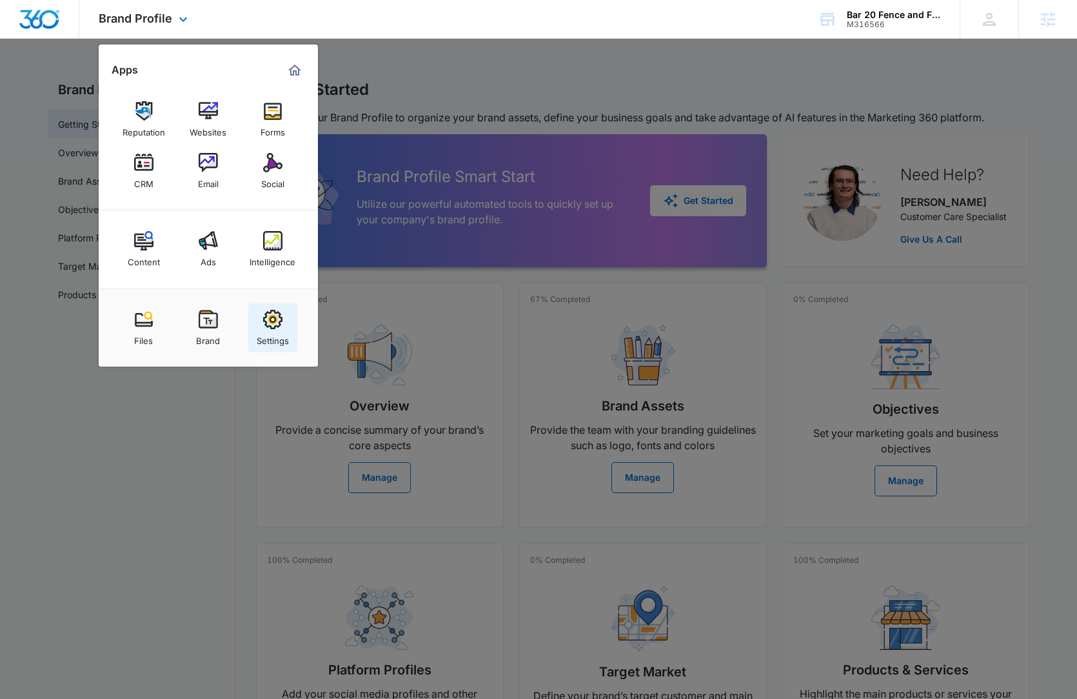
click at [268, 316] on img at bounding box center [272, 319] width 19 height 19
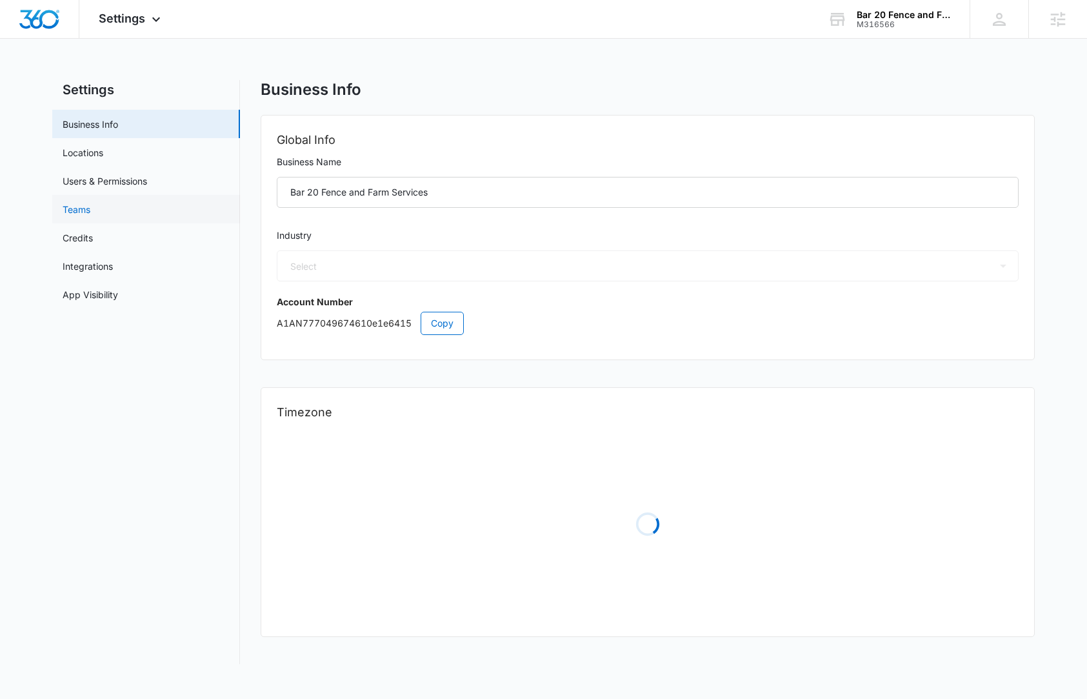
select select "52"
select select "US"
select select "America/New_York"
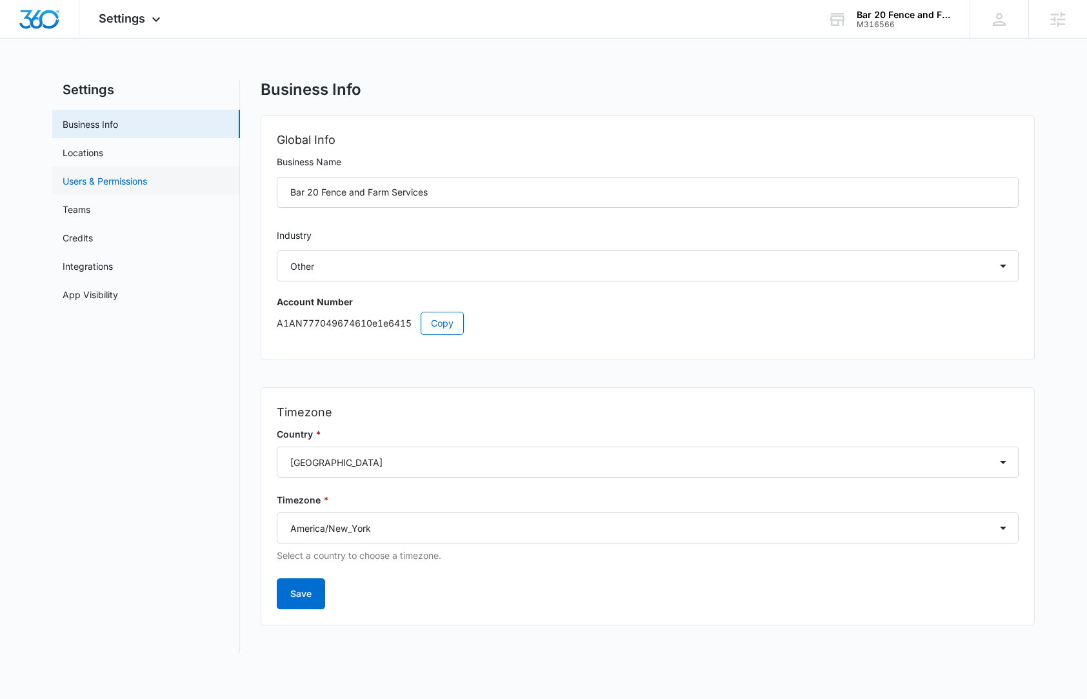
click at [147, 181] on link "Users & Permissions" at bounding box center [105, 181] width 85 height 14
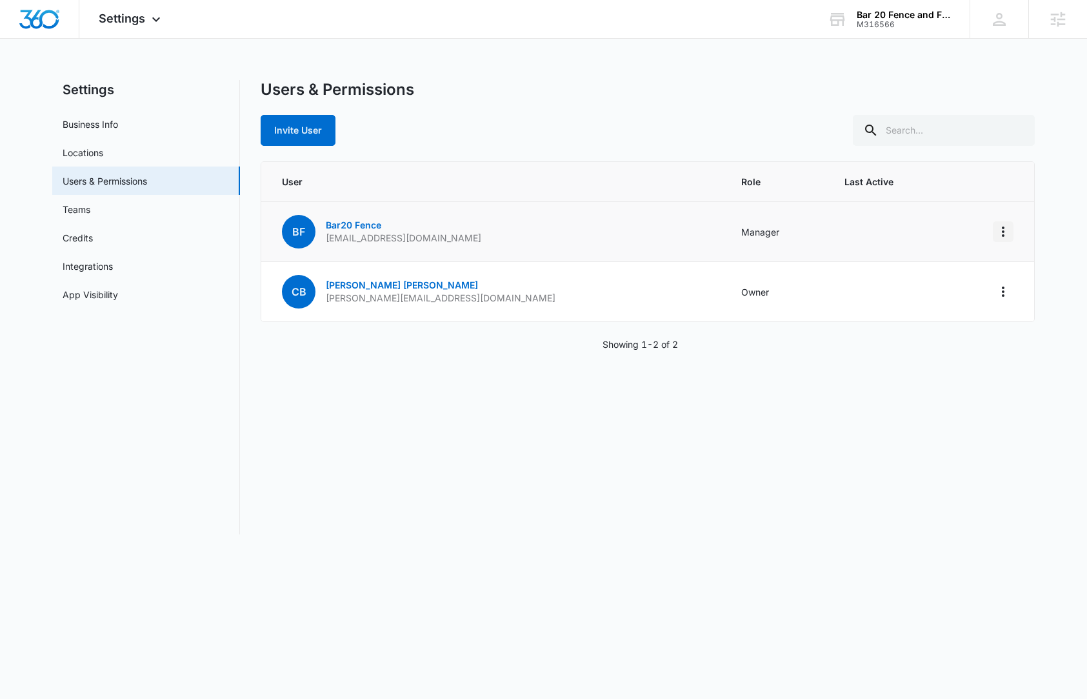
click at [1006, 234] on icon "Actions" at bounding box center [1002, 231] width 15 height 15
click at [364, 225] on link "Bar20 Fence" at bounding box center [353, 224] width 55 height 11
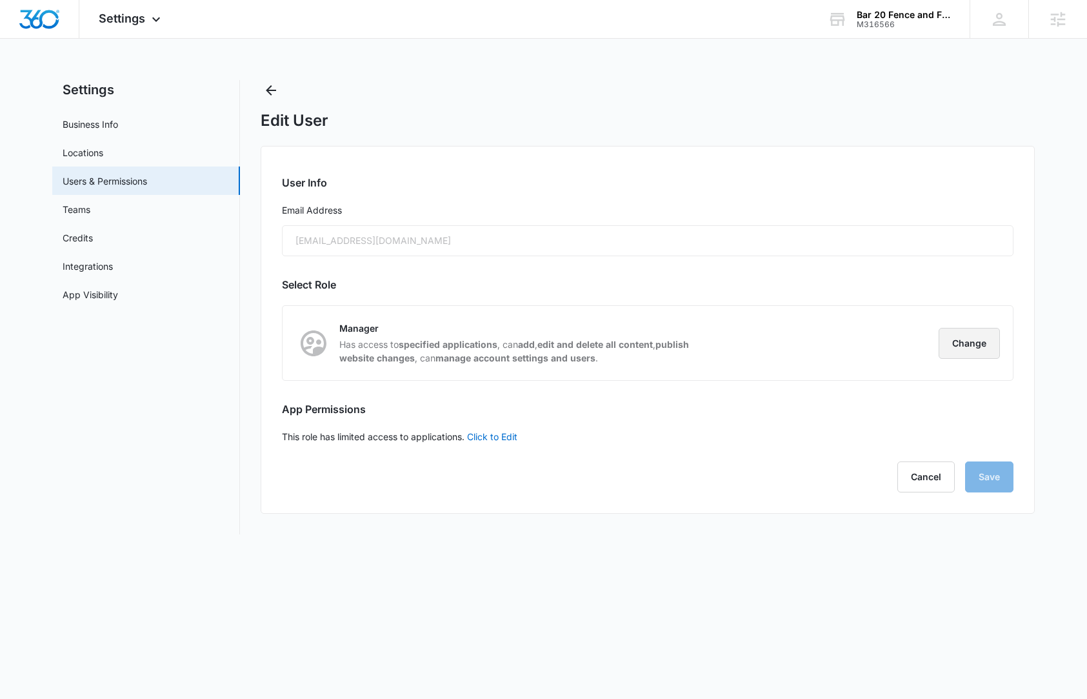
click at [961, 348] on button "Change" at bounding box center [969, 343] width 61 height 31
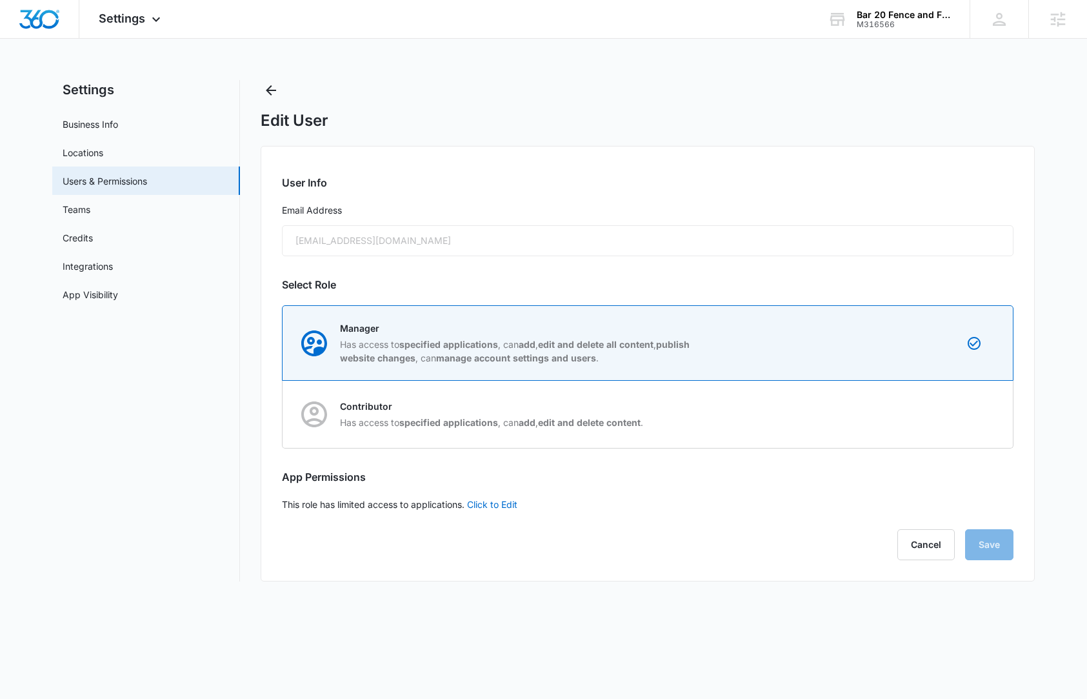
click at [1035, 316] on main "Settings Business Info Locations Users & Permissions Teams Credits Integrations…" at bounding box center [543, 338] width 1087 height 517
click at [1016, 306] on div "User Info Email Address bar20ranchcontact@gmail.com Select Role Manager Has acc…" at bounding box center [648, 363] width 774 height 435
click at [906, 554] on button "Cancel" at bounding box center [925, 544] width 57 height 31
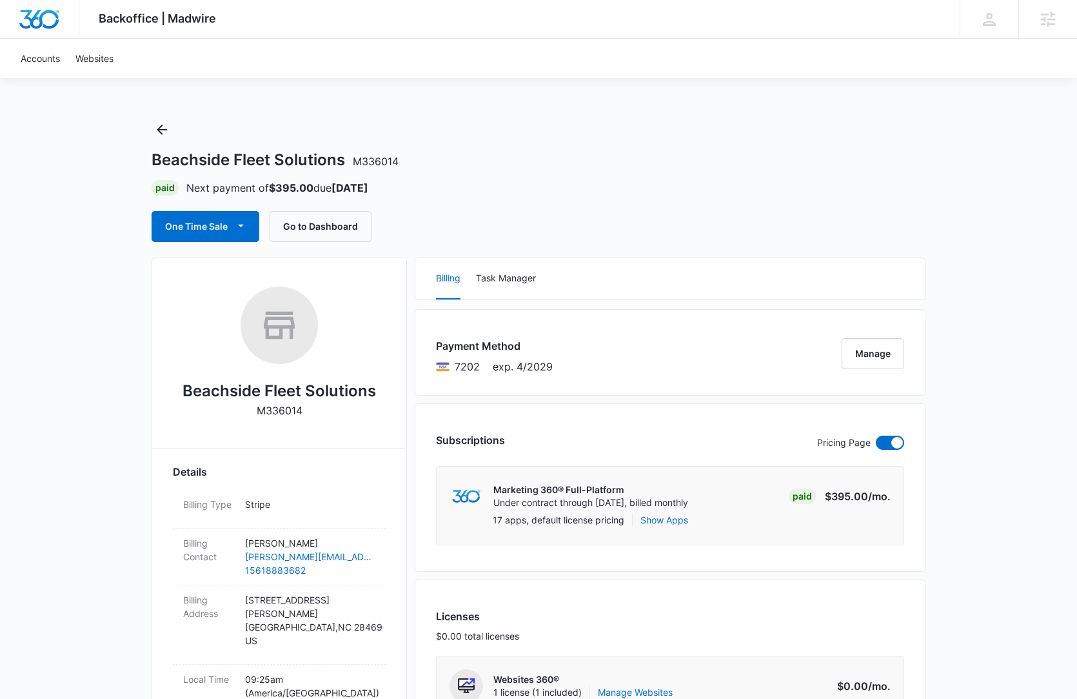
click at [382, 156] on span "M336014" at bounding box center [376, 161] width 46 height 13
click at [382, 163] on span "M336014" at bounding box center [376, 161] width 46 height 13
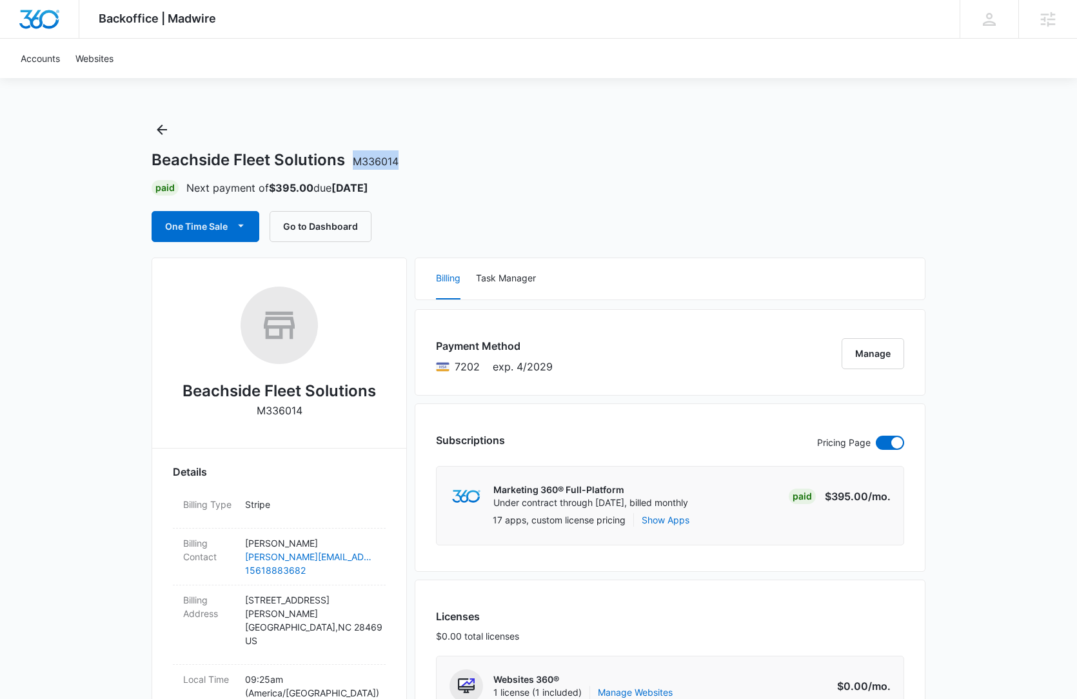
drag, startPoint x: 382, startPoint y: 163, endPoint x: 353, endPoint y: 163, distance: 29.0
click at [353, 163] on div "Beachside Fleet Solutions M336014" at bounding box center [539, 159] width 774 height 19
copy span "M336014"
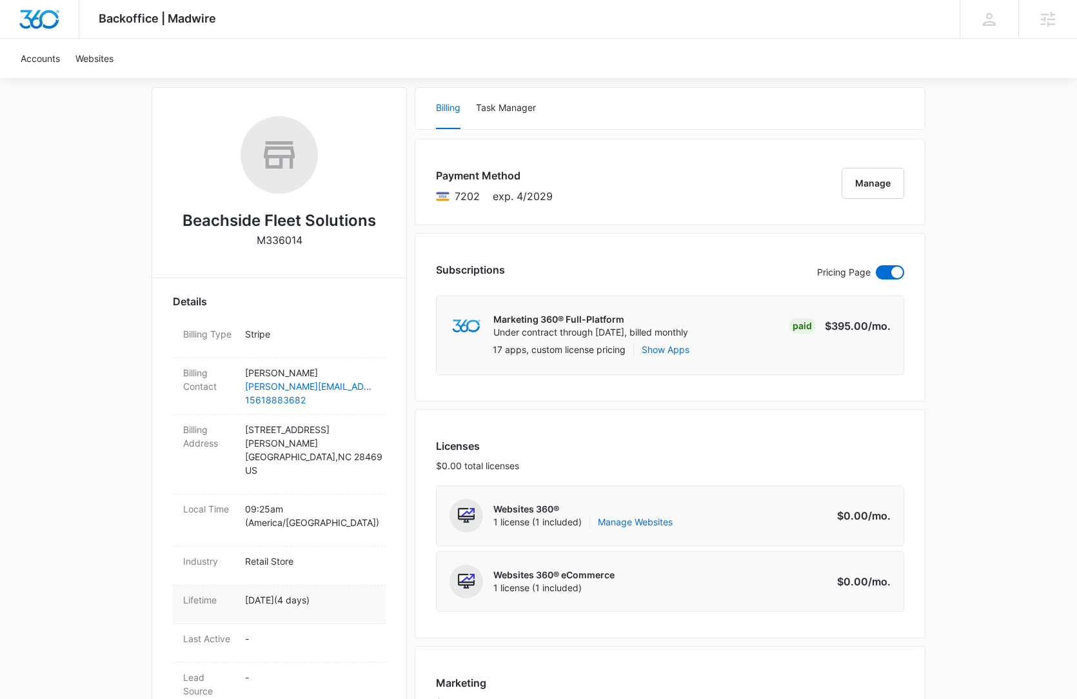
scroll to position [168, 0]
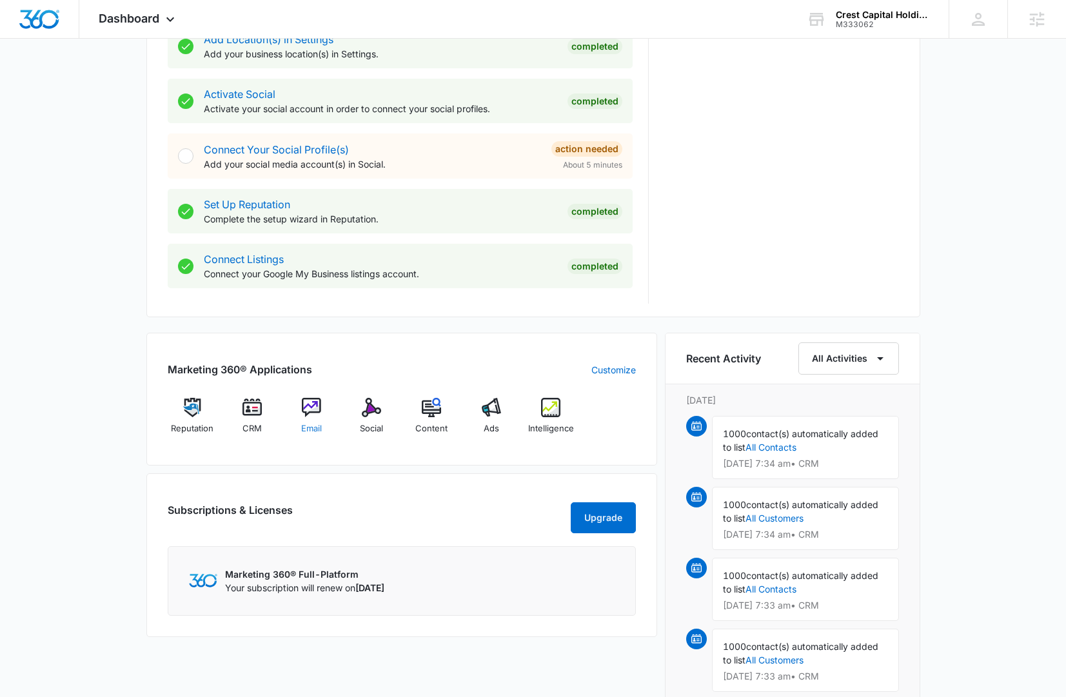
scroll to position [524, 0]
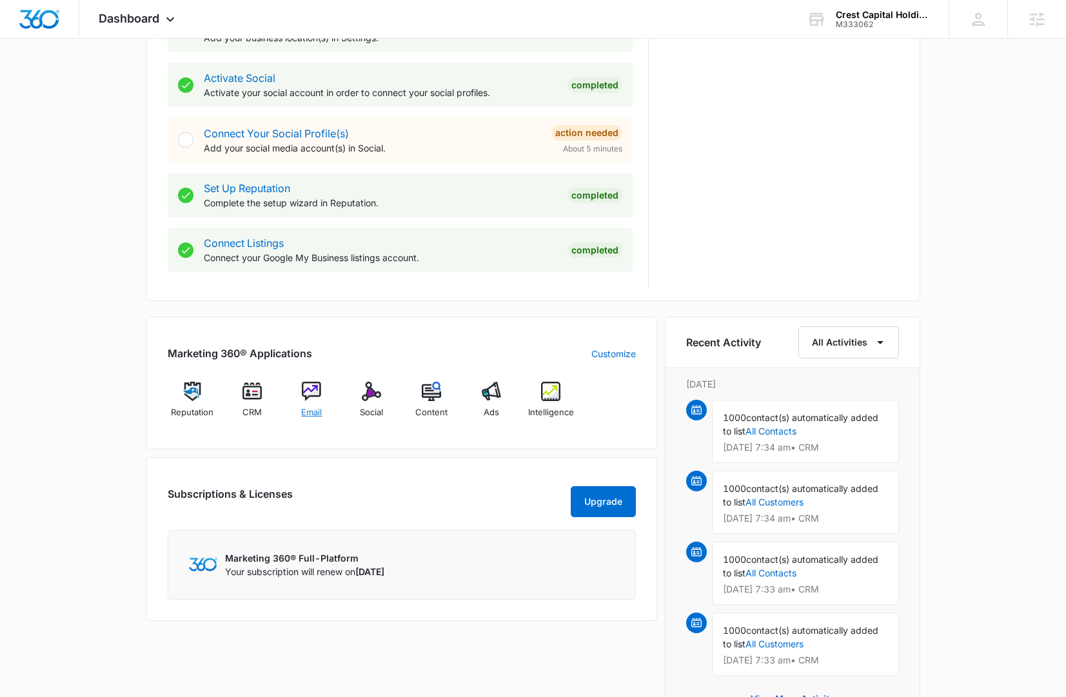
click at [319, 388] on img at bounding box center [311, 391] width 19 height 19
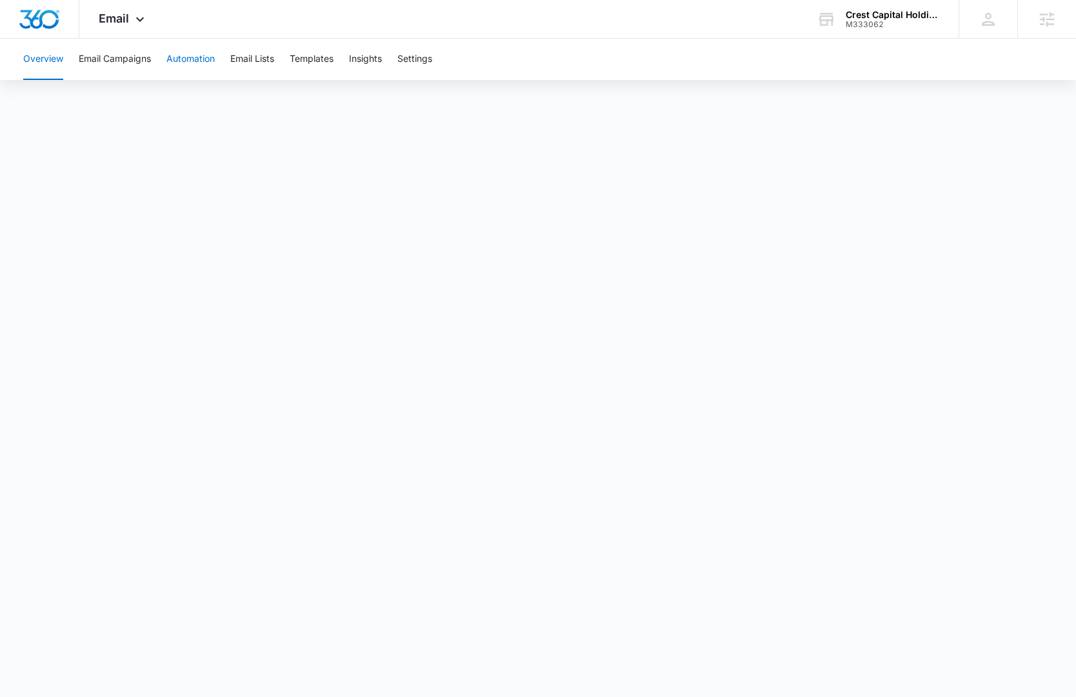
click at [195, 57] on button "Automation" at bounding box center [190, 59] width 48 height 41
click at [320, 55] on button "Templates" at bounding box center [312, 59] width 44 height 41
click at [35, 28] on img "Dashboard" at bounding box center [39, 19] width 41 height 19
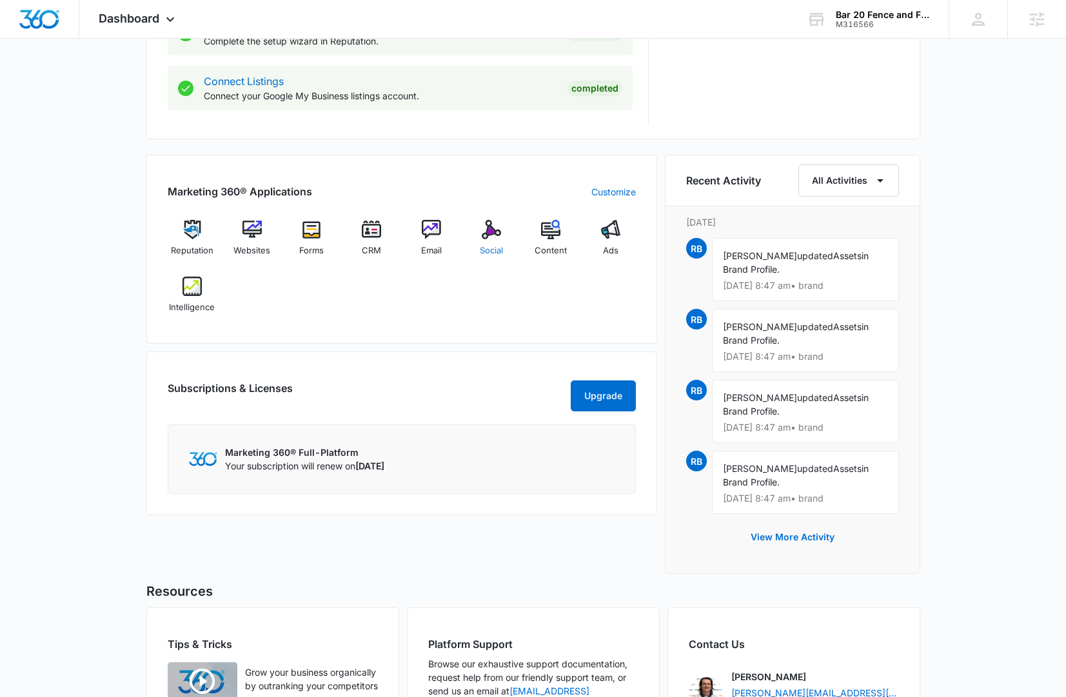
scroll to position [777, 0]
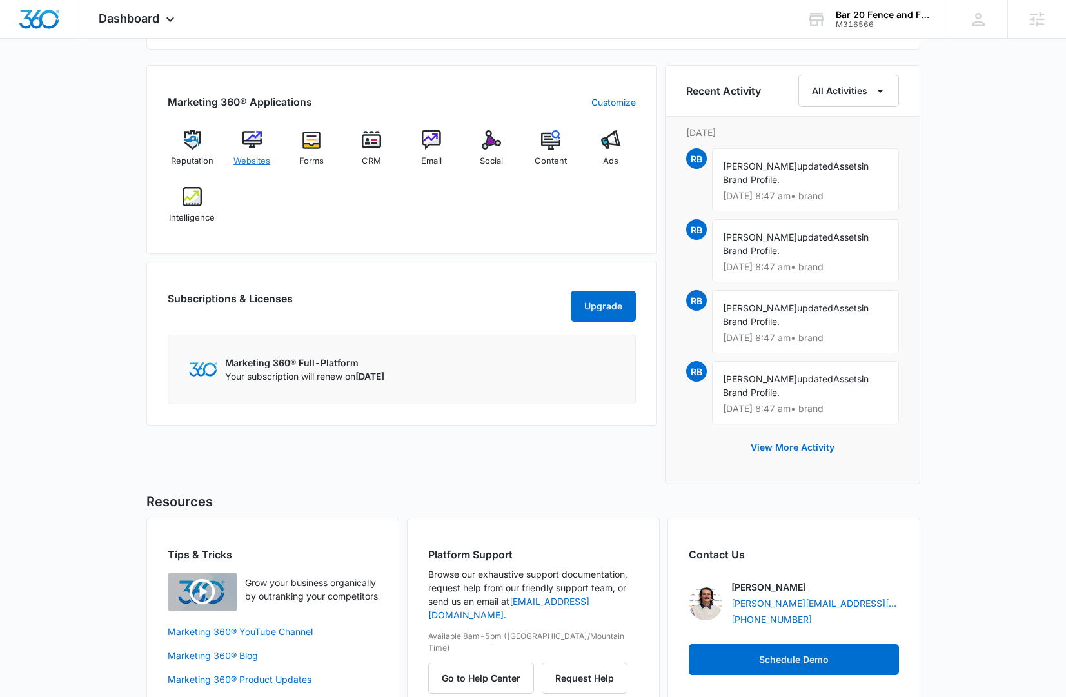
click at [252, 139] on img at bounding box center [252, 139] width 19 height 19
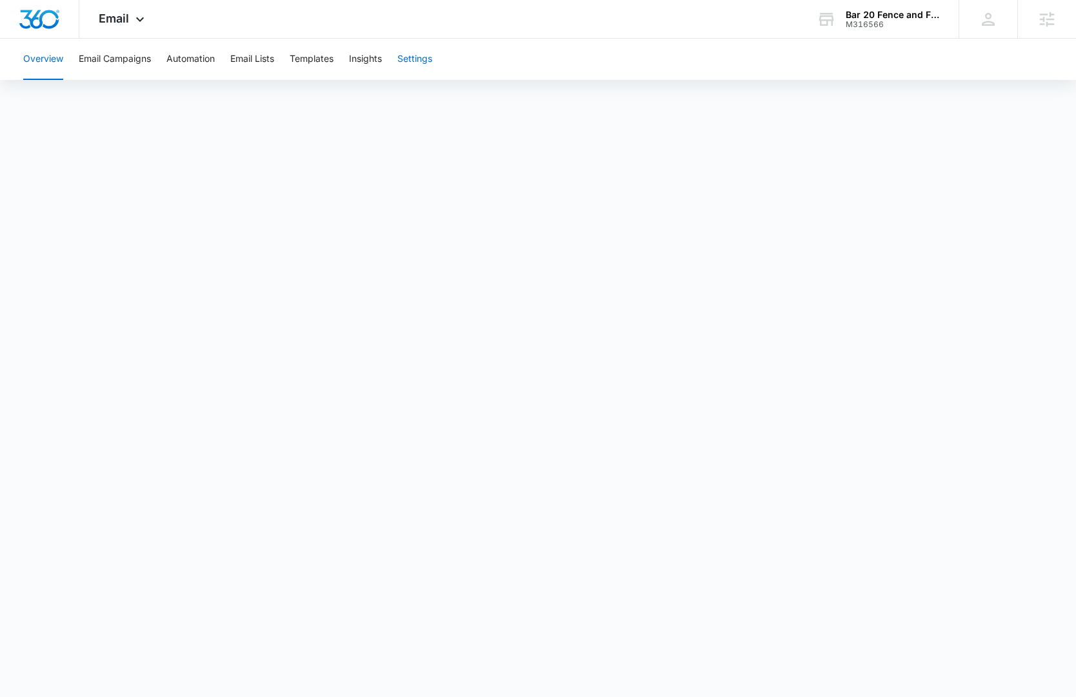
click at [415, 56] on button "Settings" at bounding box center [414, 59] width 35 height 41
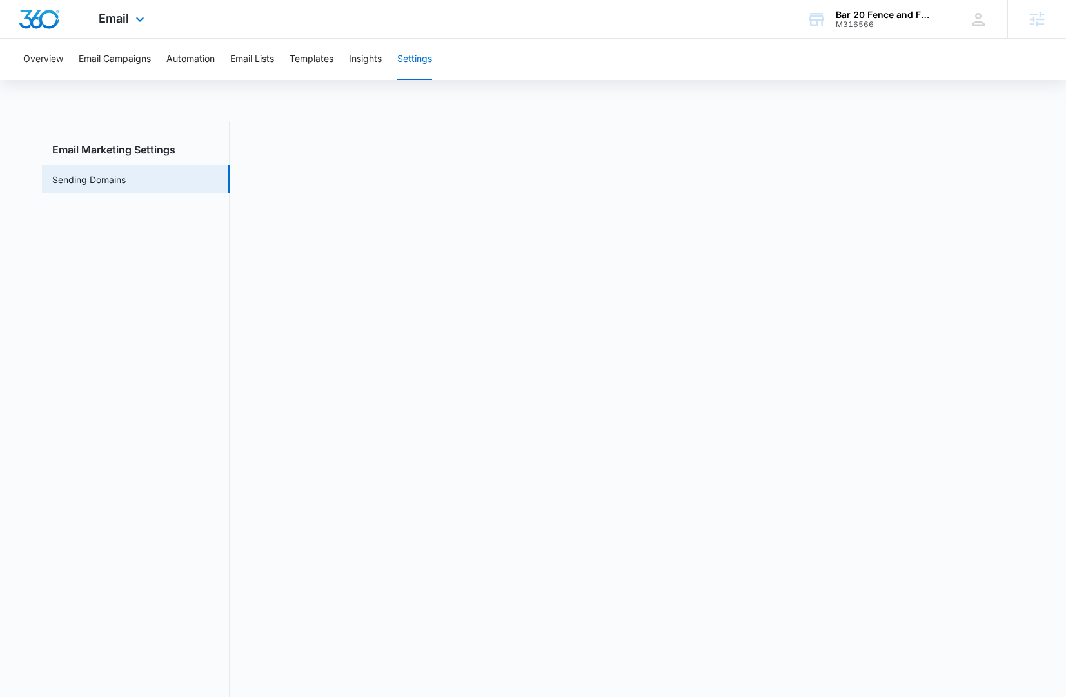
click at [51, 21] on img "Dashboard" at bounding box center [39, 19] width 41 height 19
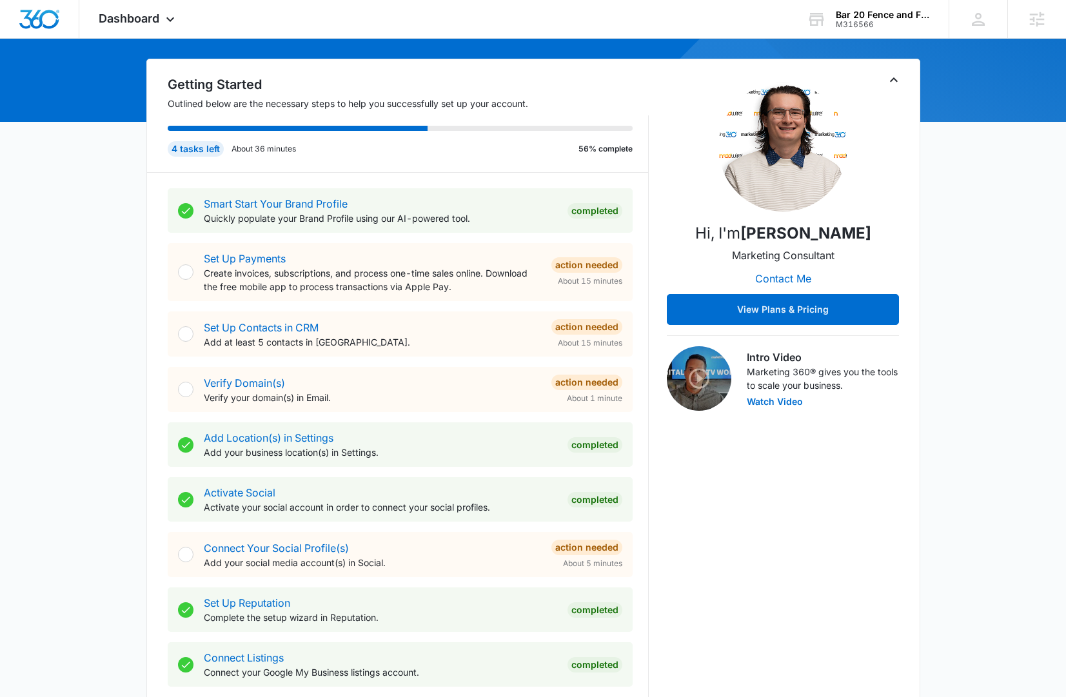
scroll to position [266, 0]
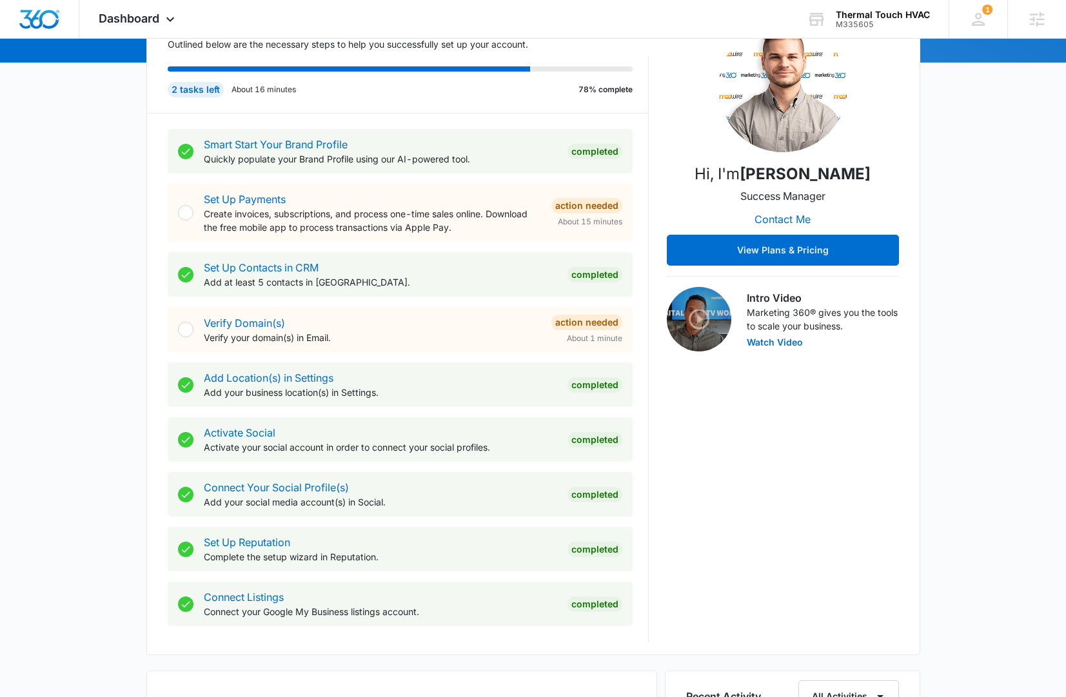
scroll to position [446, 0]
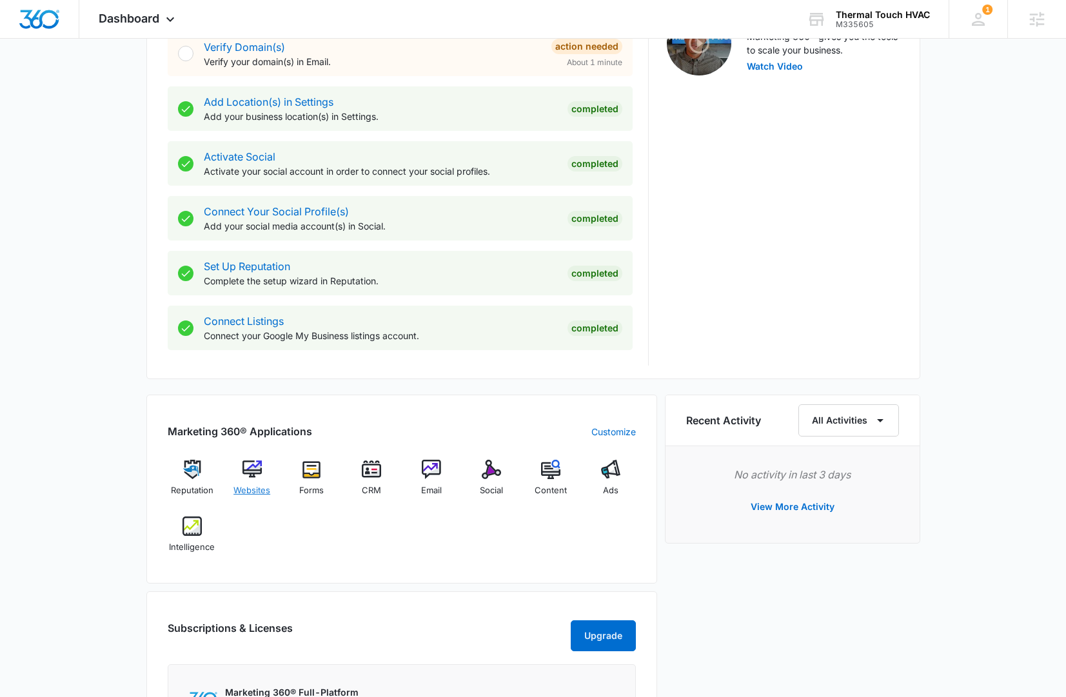
click at [254, 470] on img at bounding box center [252, 469] width 19 height 19
